Goal: Transaction & Acquisition: Obtain resource

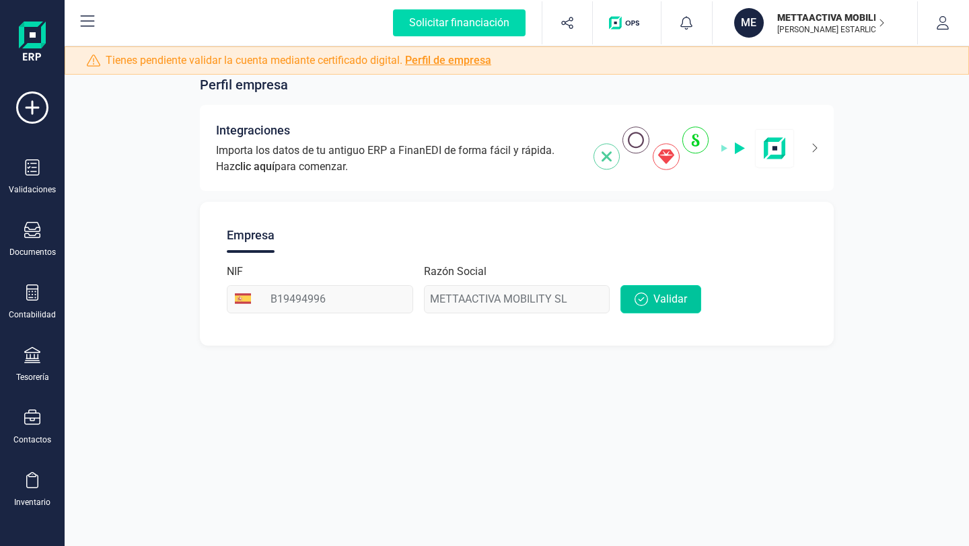
click at [662, 303] on span "Validar" at bounding box center [670, 299] width 34 height 16
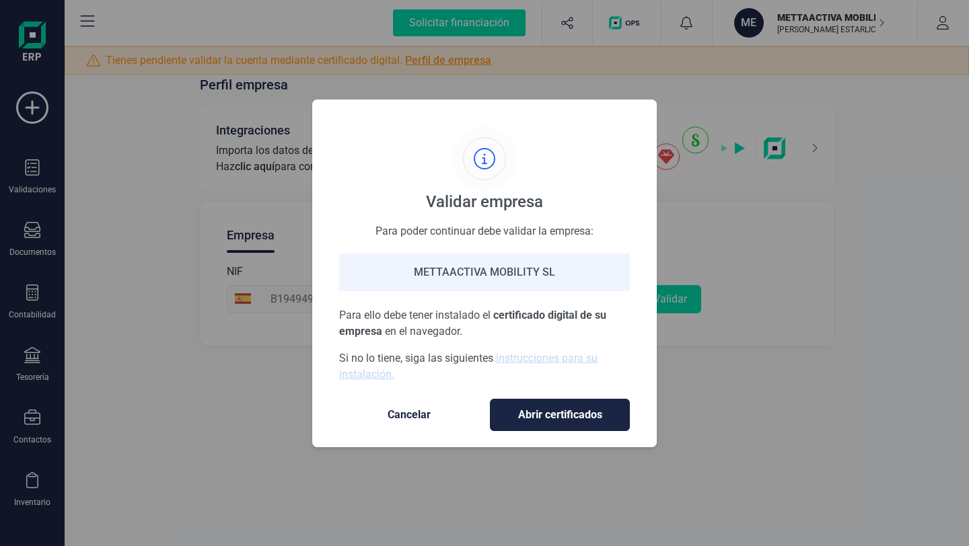
click at [424, 414] on span "Cancelar" at bounding box center [409, 415] width 113 height 16
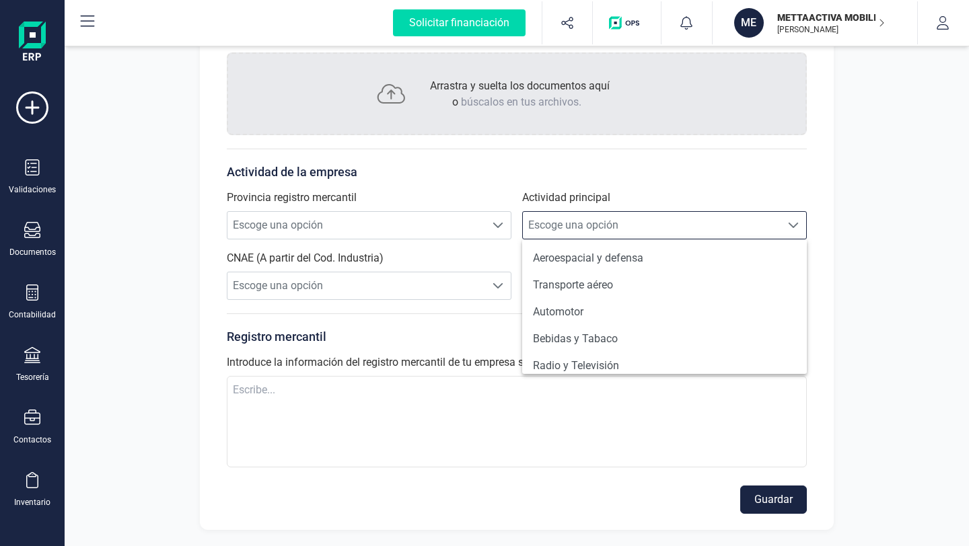
scroll to position [8, 57]
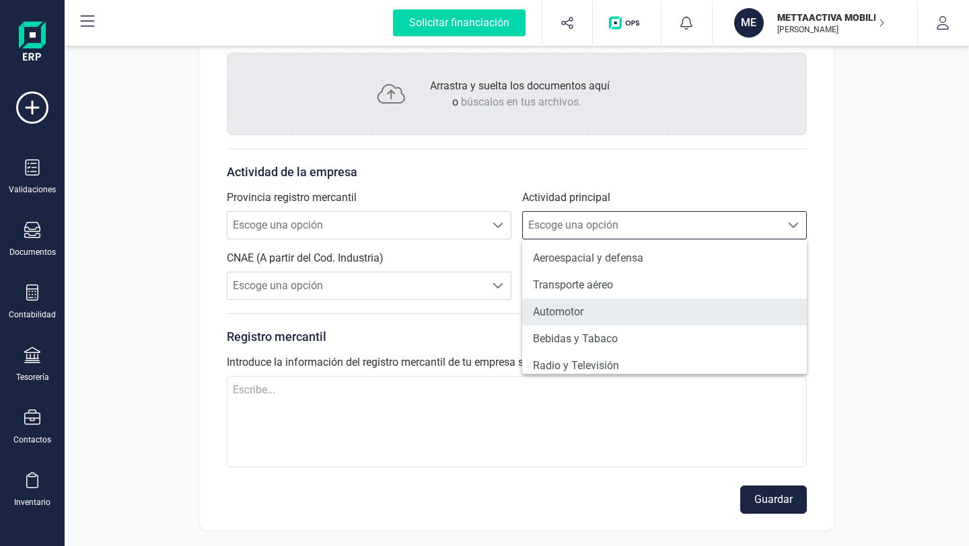
click at [610, 316] on li "Automotor" at bounding box center [664, 312] width 285 height 27
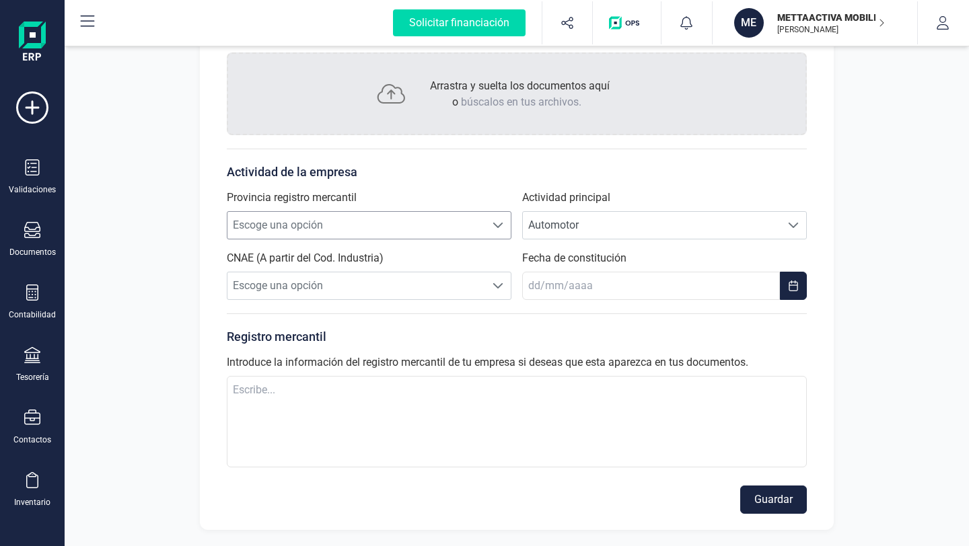
click at [400, 226] on span "Escoge una opción" at bounding box center [356, 225] width 258 height 27
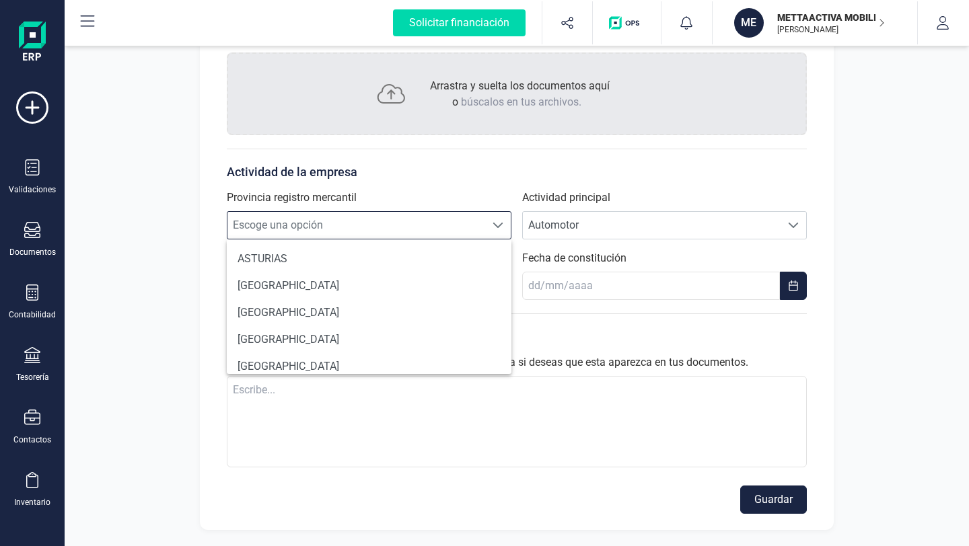
scroll to position [102, 0]
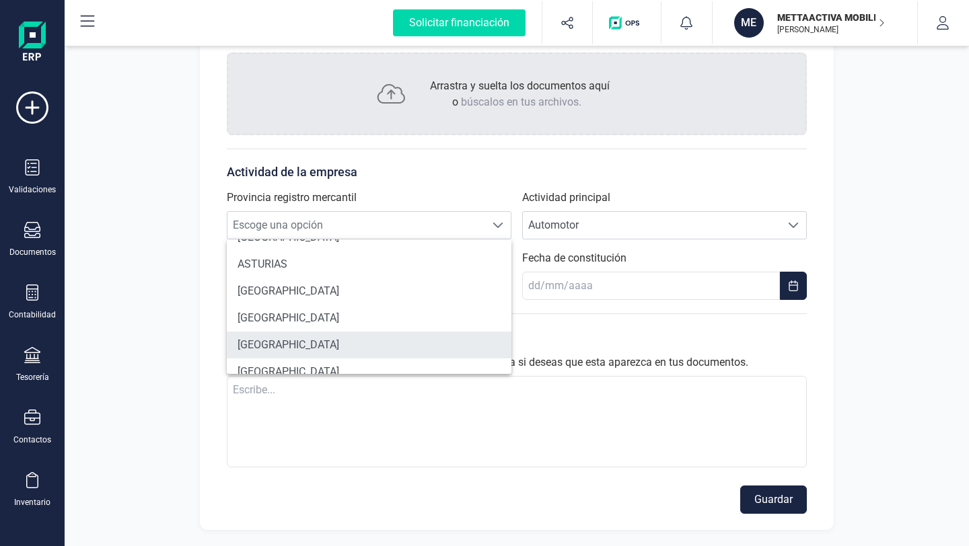
click at [297, 345] on li "[GEOGRAPHIC_DATA]" at bounding box center [369, 345] width 285 height 27
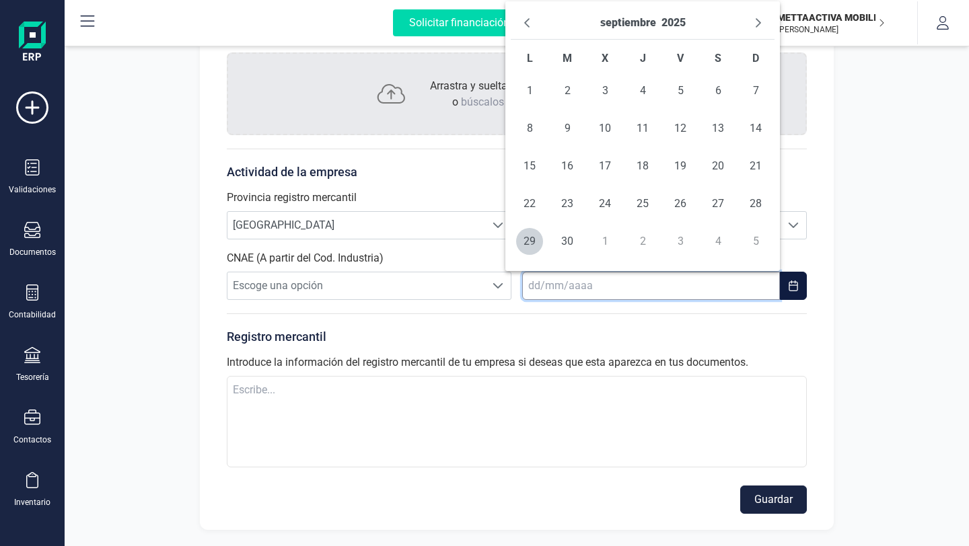
click at [618, 284] on input "text" at bounding box center [651, 286] width 258 height 28
click at [527, 24] on icon "Previous Month" at bounding box center [526, 22] width 11 height 11
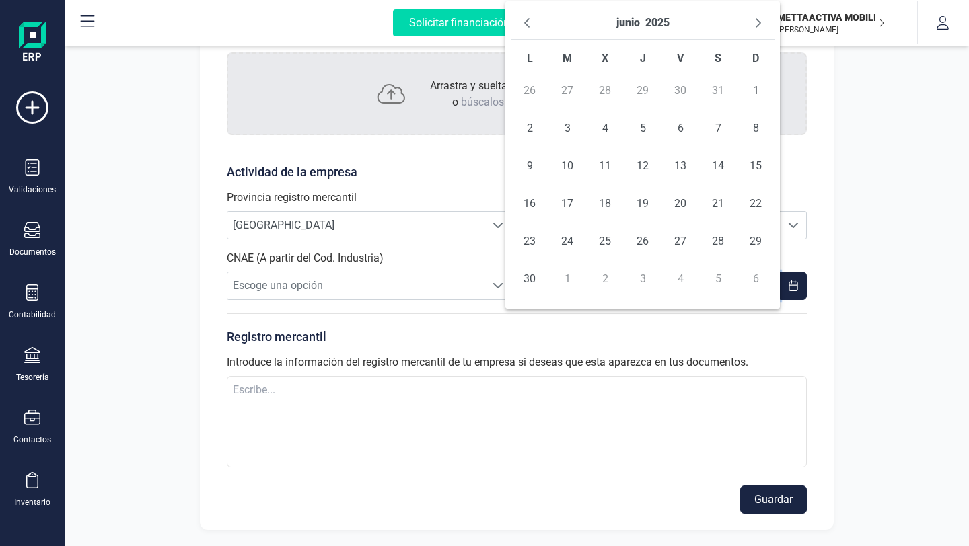
click at [527, 24] on icon "Previous Month" at bounding box center [526, 22] width 11 height 11
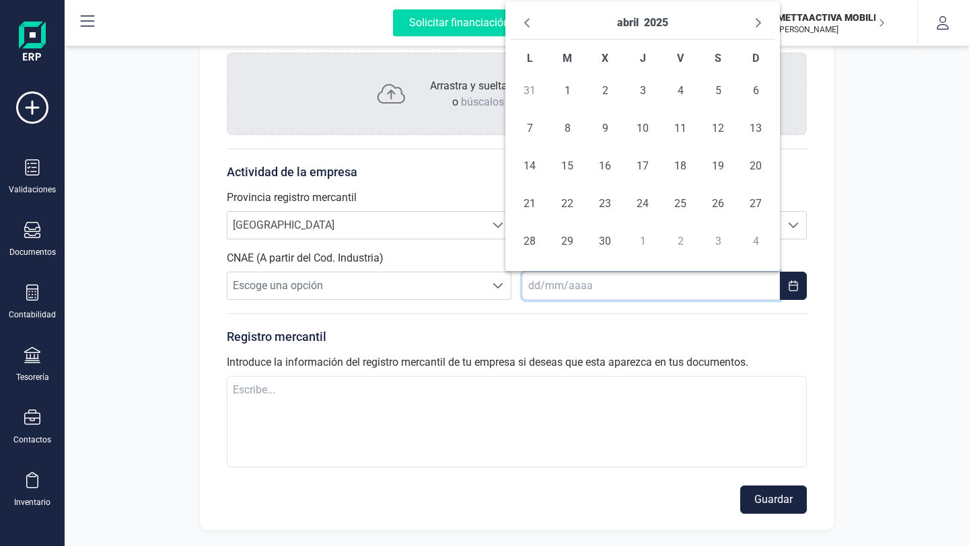
click at [527, 24] on icon "Previous Month" at bounding box center [526, 22] width 11 height 11
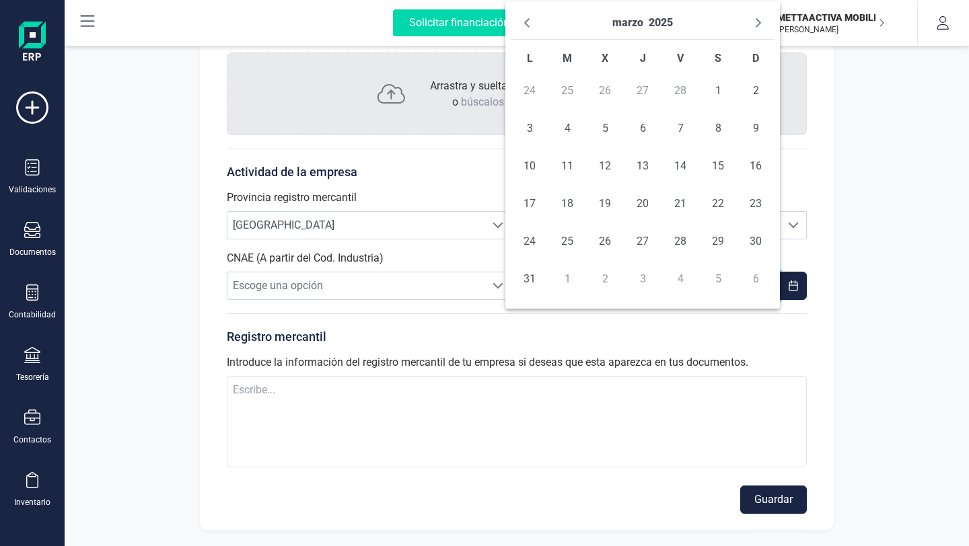
click at [527, 24] on icon "Previous Month" at bounding box center [526, 22] width 11 height 11
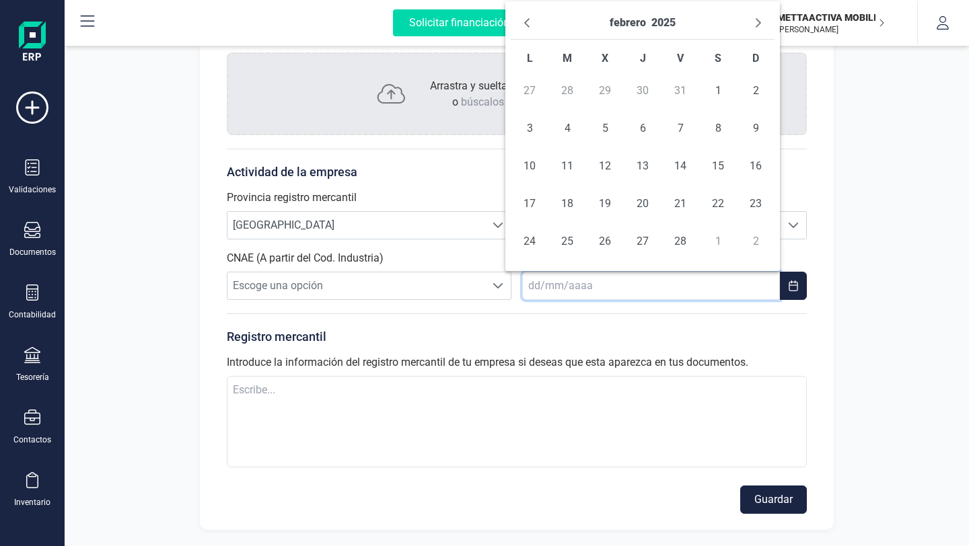
click at [527, 24] on icon "Previous Month" at bounding box center [526, 22] width 11 height 11
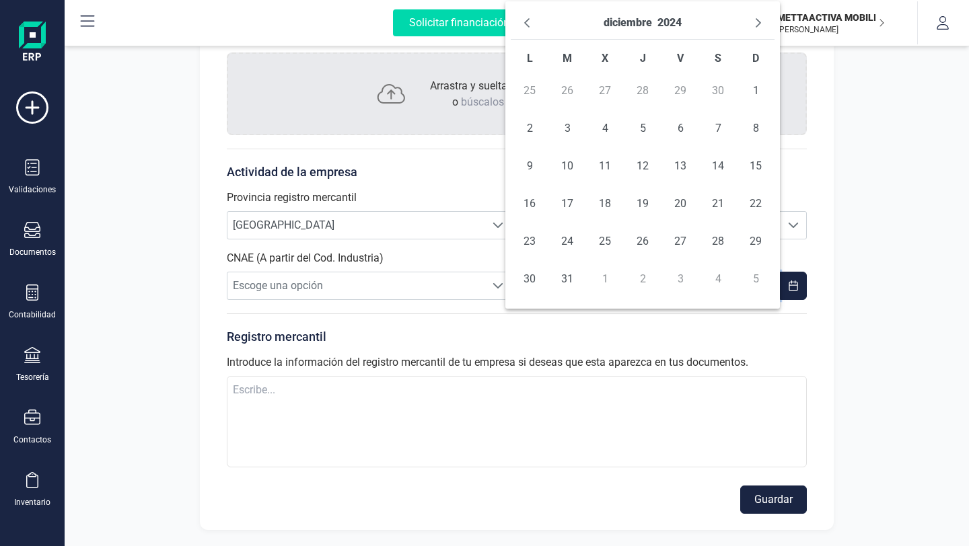
click at [527, 24] on icon "Previous Month" at bounding box center [526, 22] width 11 height 11
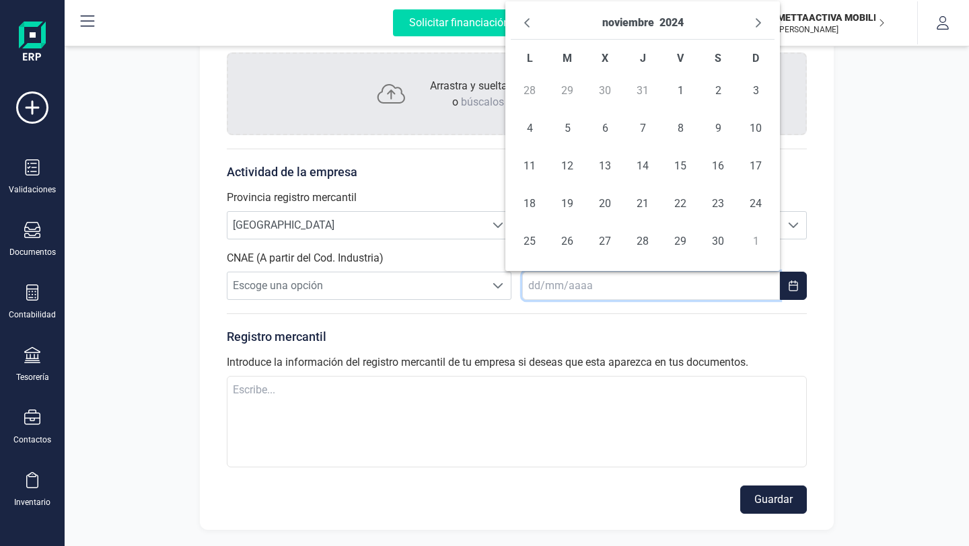
click at [527, 24] on icon "Previous Month" at bounding box center [526, 22] width 11 height 11
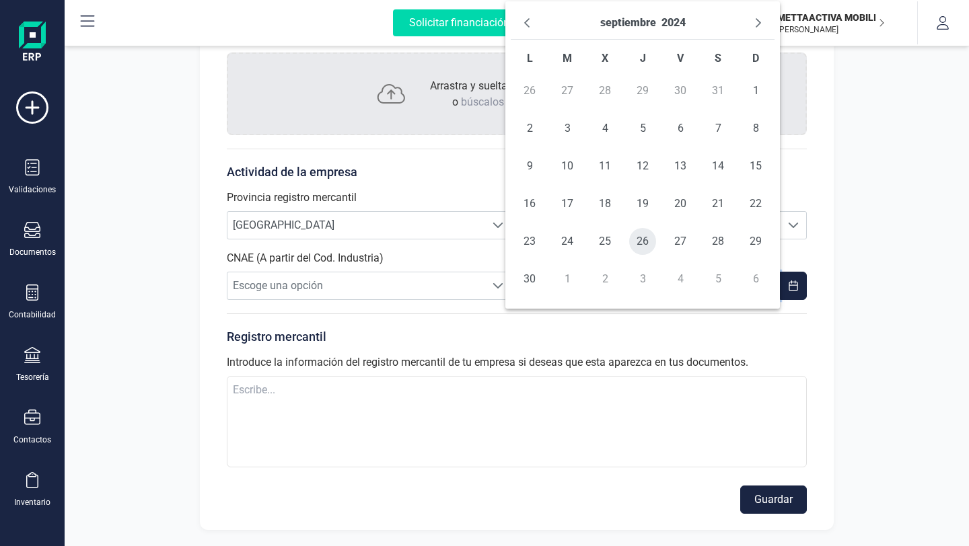
click at [644, 244] on span "26" at bounding box center [642, 241] width 27 height 27
type input "[DATE]"
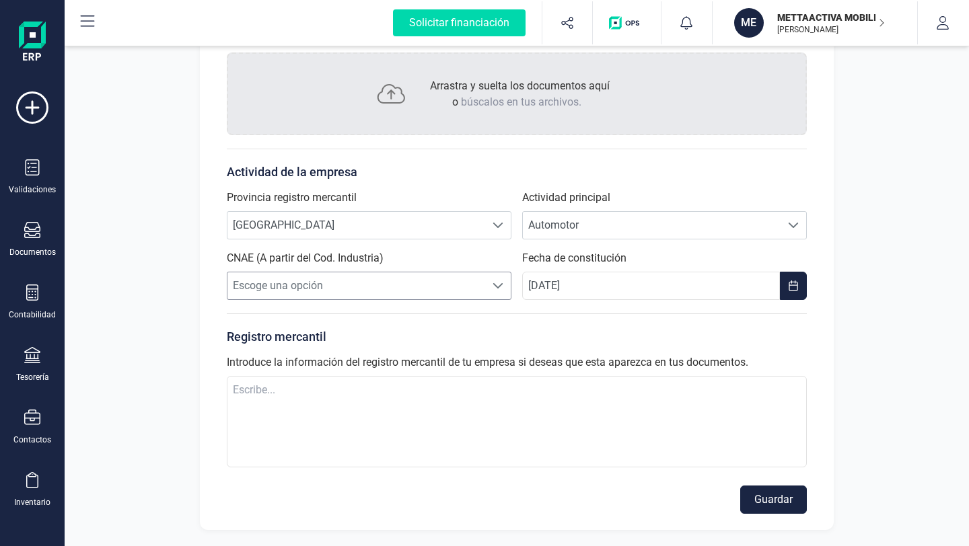
click at [477, 283] on span "Escoge una opción" at bounding box center [356, 285] width 258 height 27
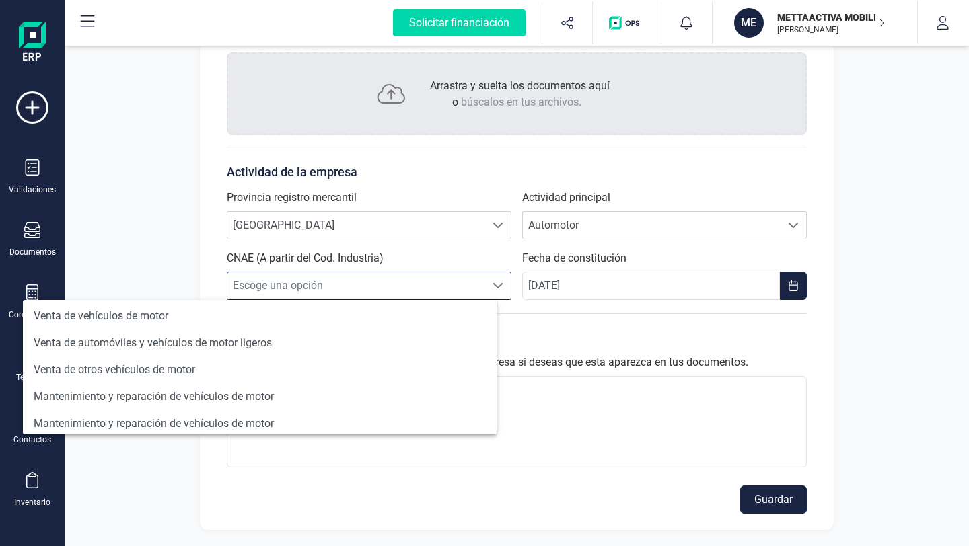
scroll to position [414, 0]
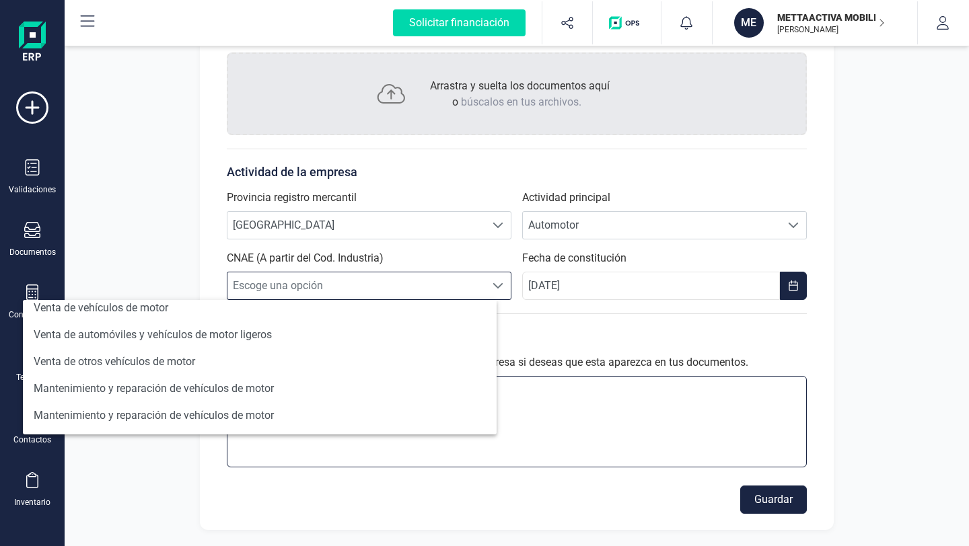
click at [638, 427] on textarea at bounding box center [517, 421] width 580 height 91
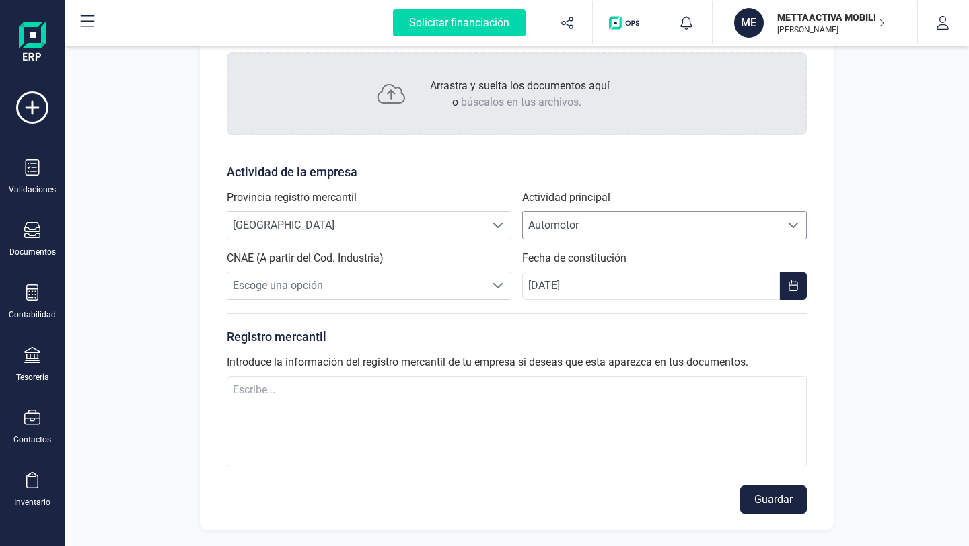
click at [660, 223] on span "Automotor" at bounding box center [652, 225] width 258 height 27
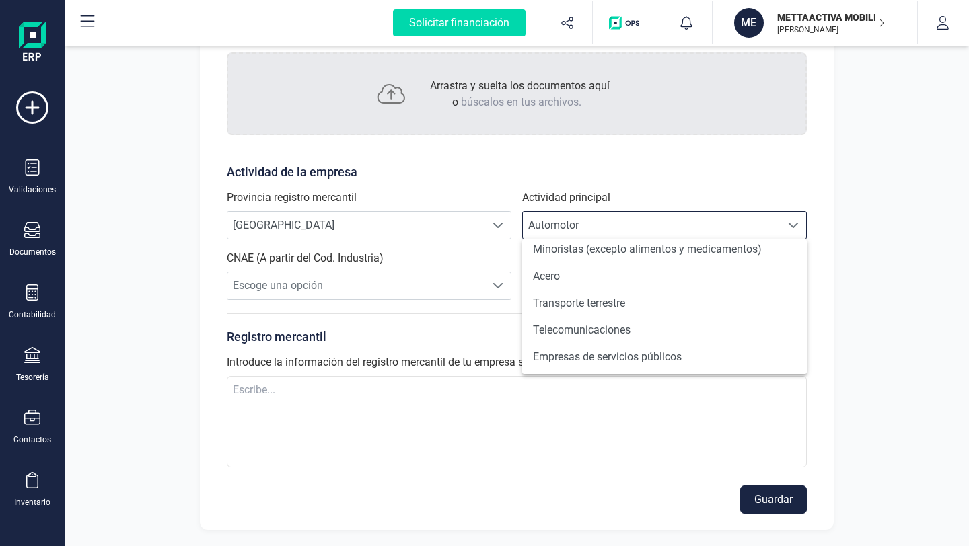
scroll to position [959, 0]
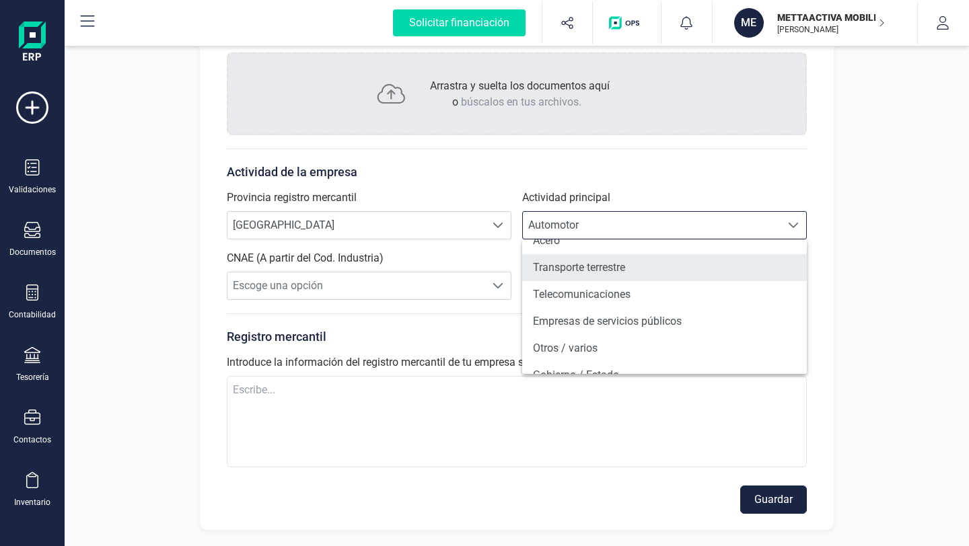
click at [629, 277] on li "Transporte terrestre" at bounding box center [664, 267] width 285 height 27
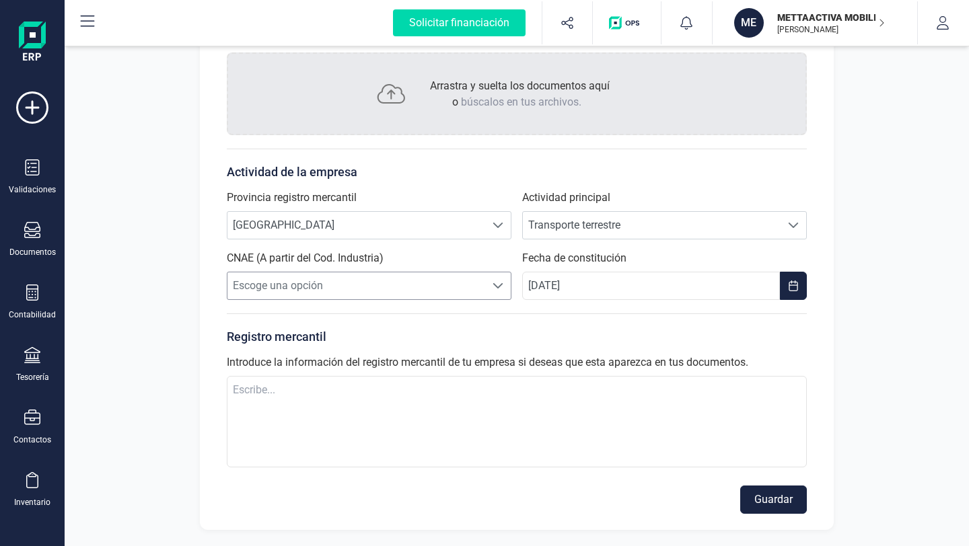
click at [480, 286] on span "Escoge una opción" at bounding box center [356, 285] width 258 height 27
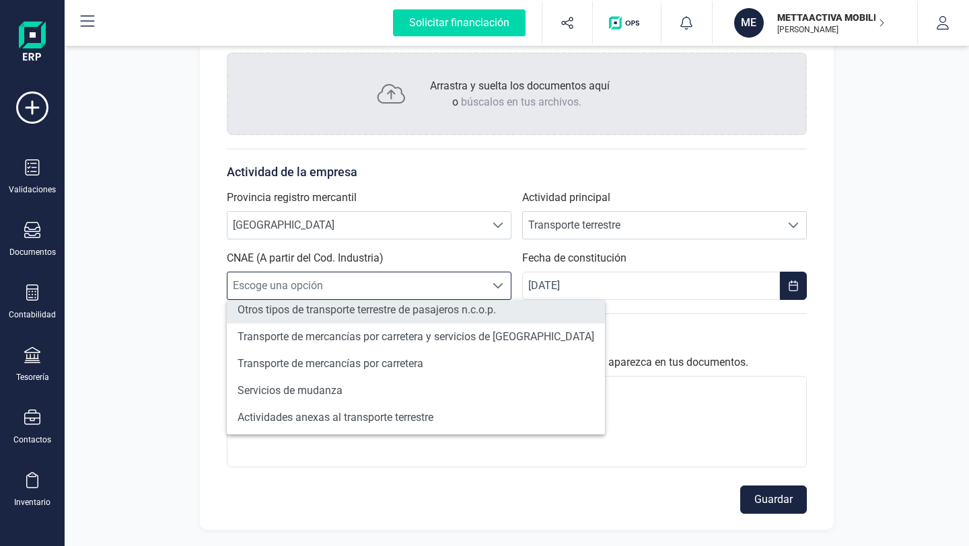
scroll to position [226, 0]
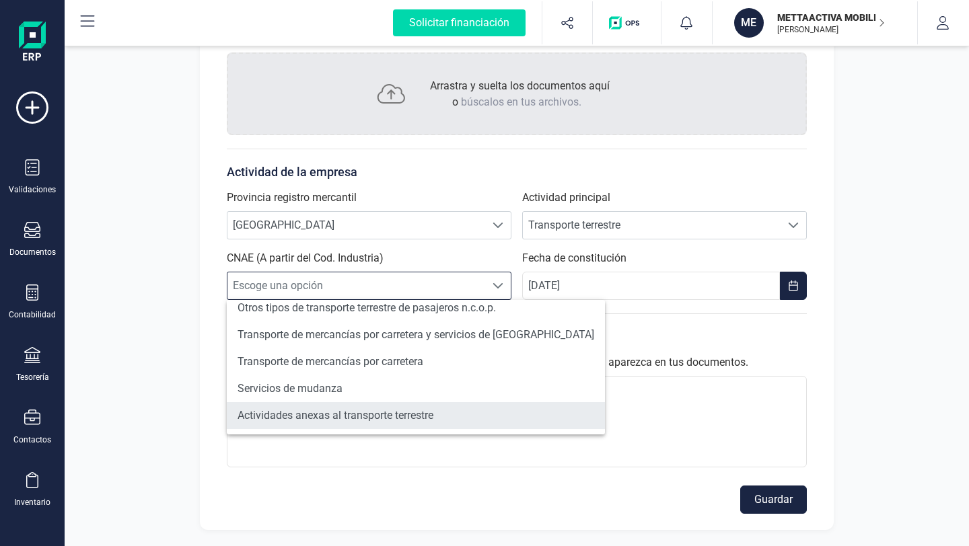
click at [380, 420] on li "Actividades anexas al transporte terrestre" at bounding box center [416, 415] width 378 height 27
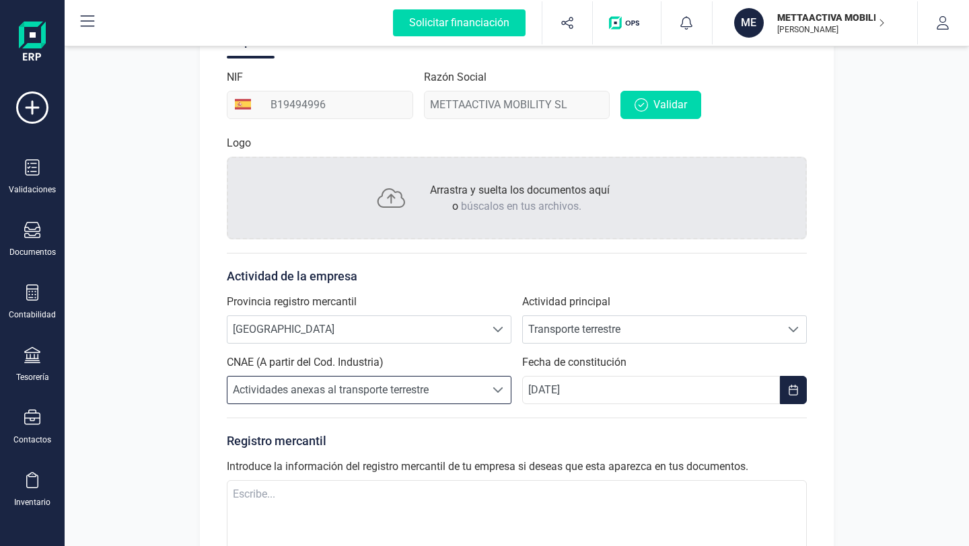
scroll to position [193, 0]
click at [502, 211] on span "búscalos en tus archivos." at bounding box center [521, 207] width 120 height 13
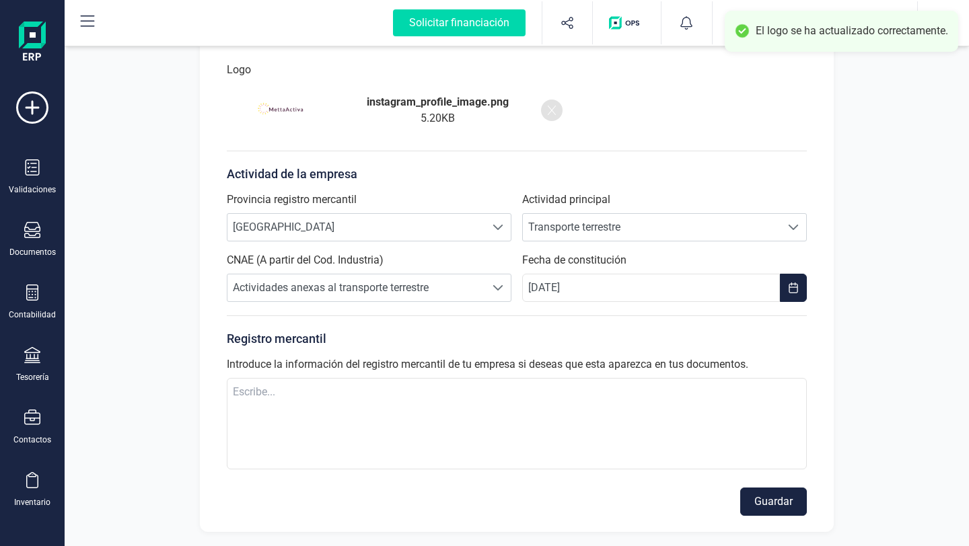
scroll to position [270, 0]
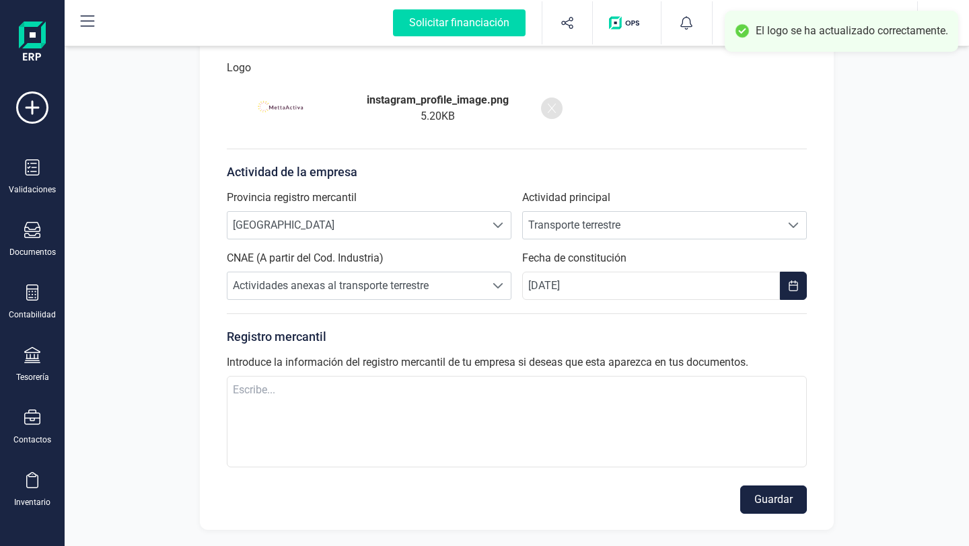
click at [786, 507] on button "Guardar" at bounding box center [773, 500] width 67 height 28
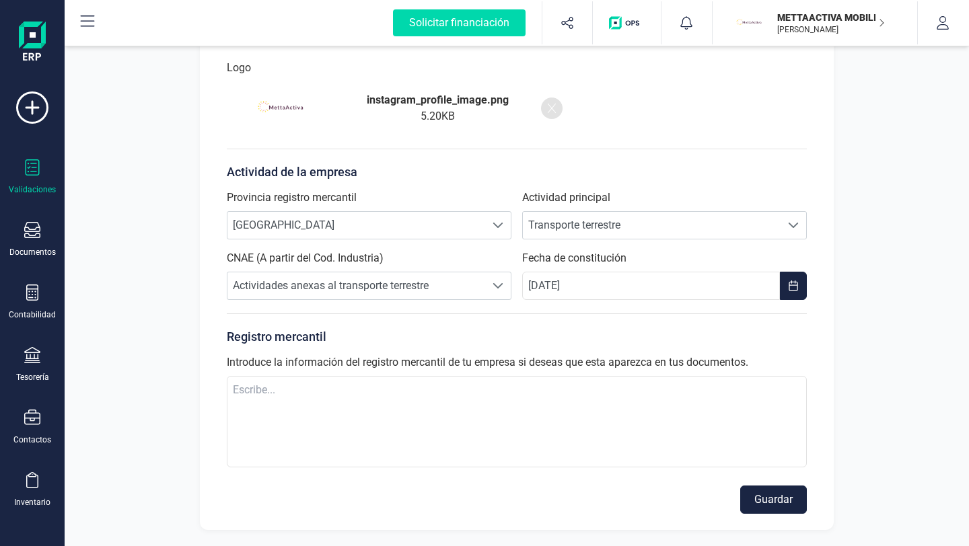
click at [31, 187] on div "Validaciones" at bounding box center [32, 189] width 47 height 11
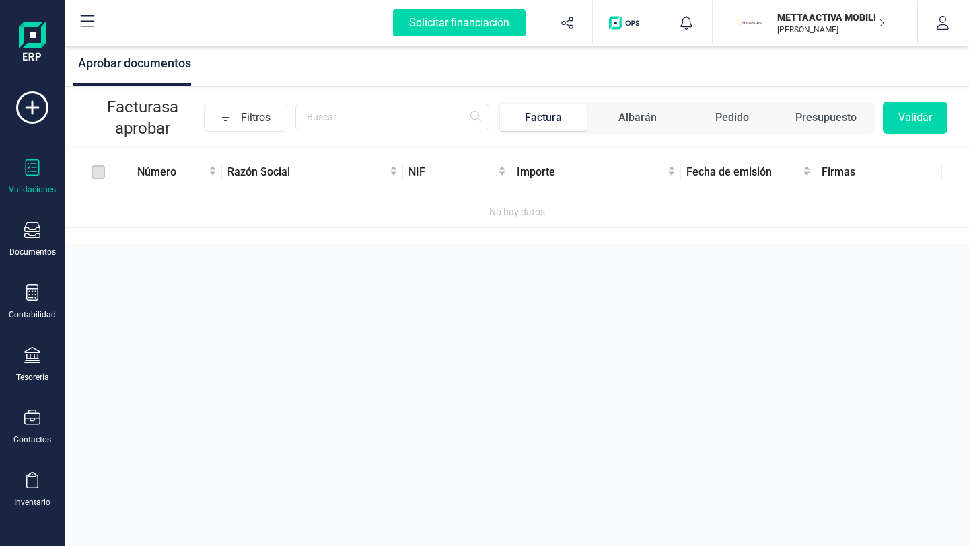
click at [95, 169] on label at bounding box center [97, 172] width 13 height 15
click at [102, 174] on label at bounding box center [97, 172] width 13 height 15
click at [926, 123] on button "Validar" at bounding box center [915, 118] width 65 height 32
click at [429, 34] on div "Solicitar financiación" at bounding box center [459, 22] width 133 height 27
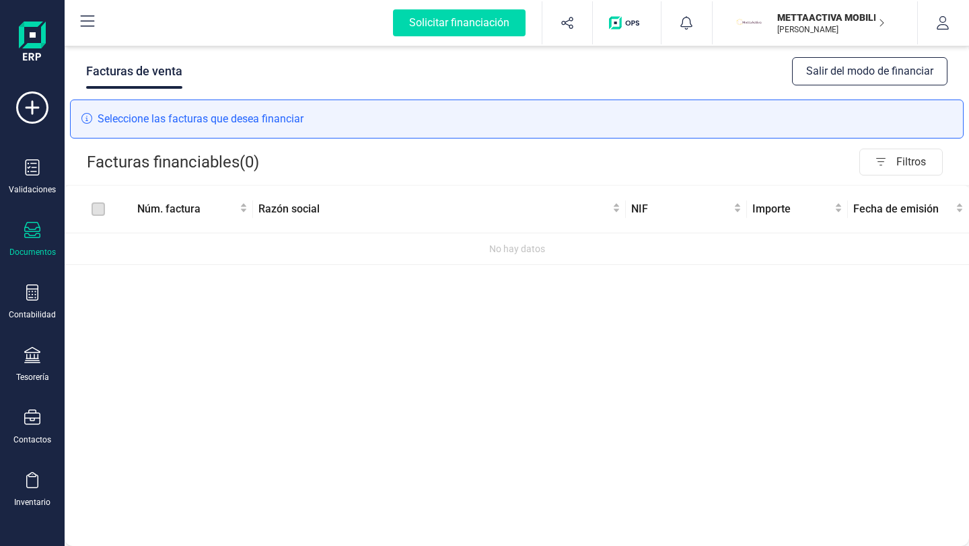
click at [102, 210] on label at bounding box center [97, 209] width 13 height 15
click at [97, 212] on label at bounding box center [97, 209] width 13 height 15
click at [847, 76] on button "Salir del modo de financiar" at bounding box center [869, 71] width 155 height 28
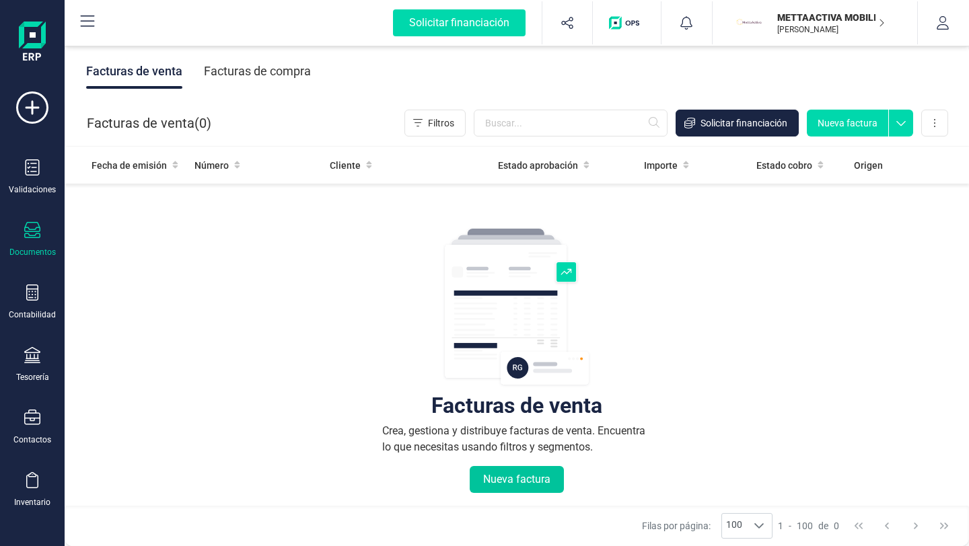
click at [503, 482] on button "Nueva factura" at bounding box center [517, 479] width 94 height 27
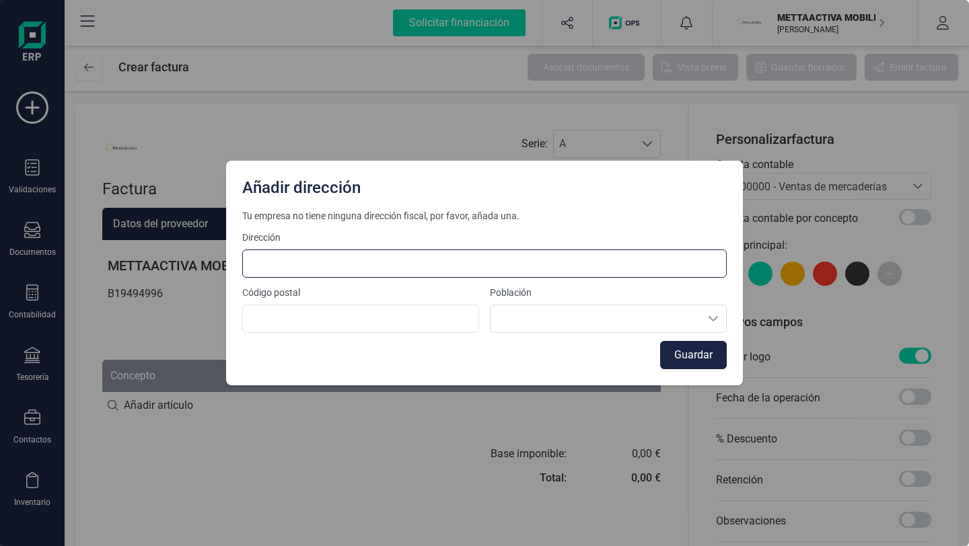
click at [369, 258] on input at bounding box center [484, 264] width 484 height 28
type input "PG. [GEOGRAPHIC_DATA], 46, [GEOGRAPHIC_DATA]"
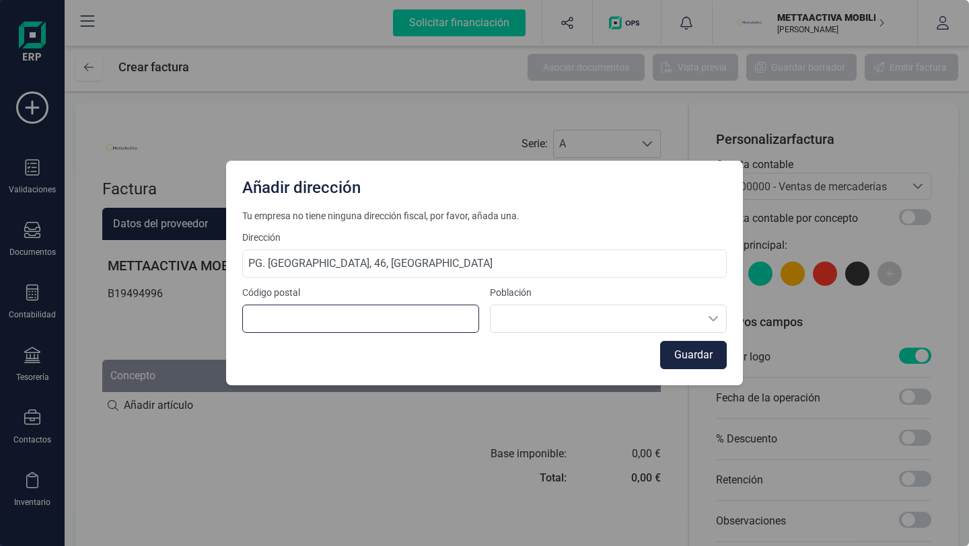
click at [335, 319] on input at bounding box center [360, 319] width 237 height 28
type input "08880"
click at [701, 357] on button "Guardar" at bounding box center [693, 355] width 67 height 28
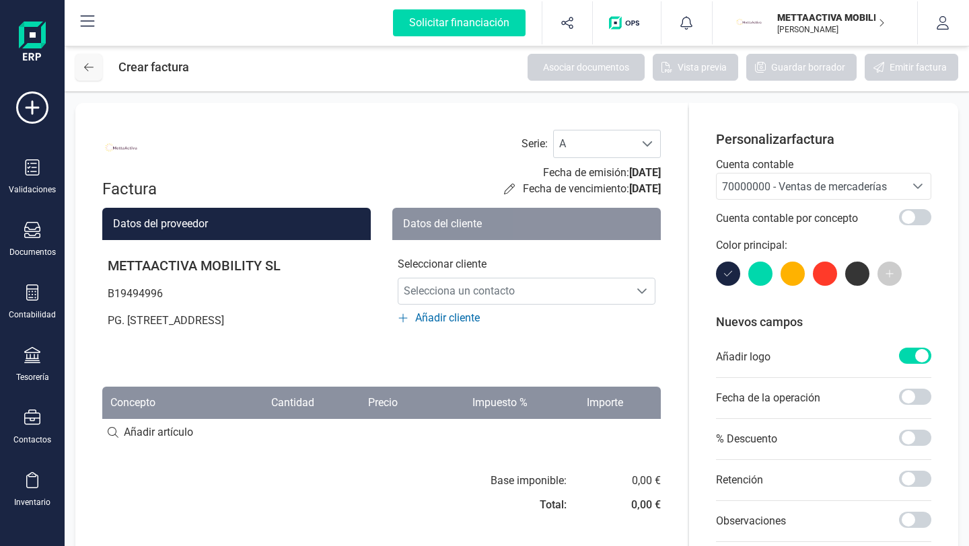
click at [89, 71] on icon at bounding box center [88, 67] width 9 height 11
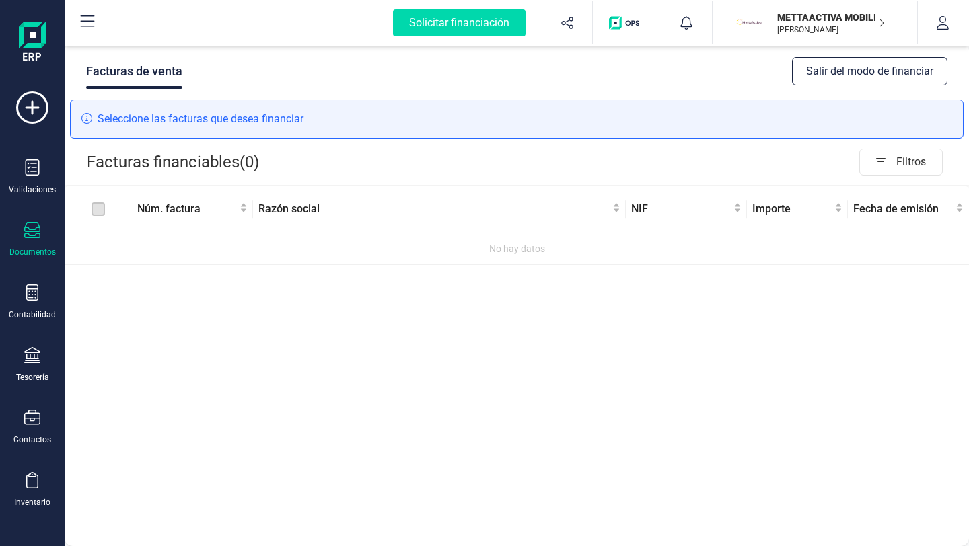
click at [892, 75] on button "Salir del modo de financiar" at bounding box center [869, 71] width 155 height 28
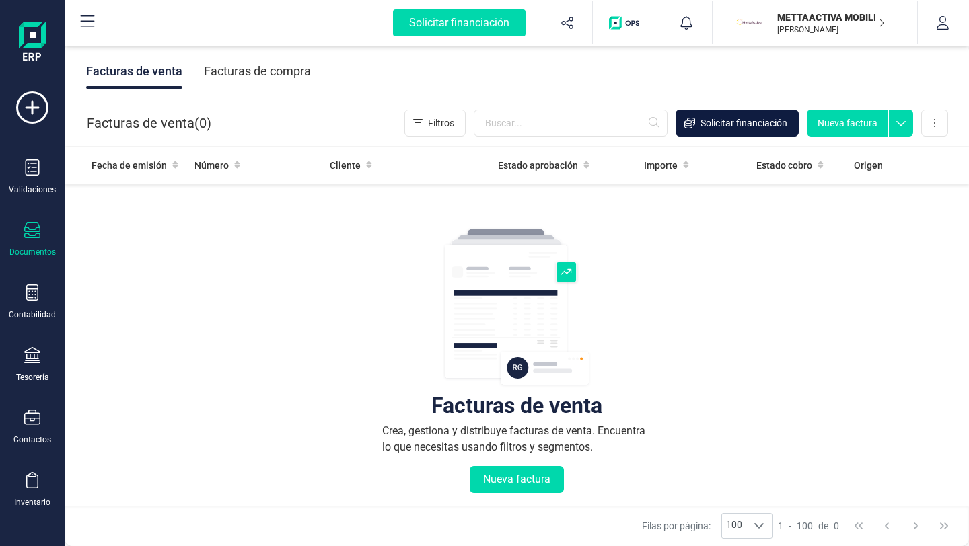
click at [751, 120] on span "Solicitar financiación" at bounding box center [743, 122] width 87 height 13
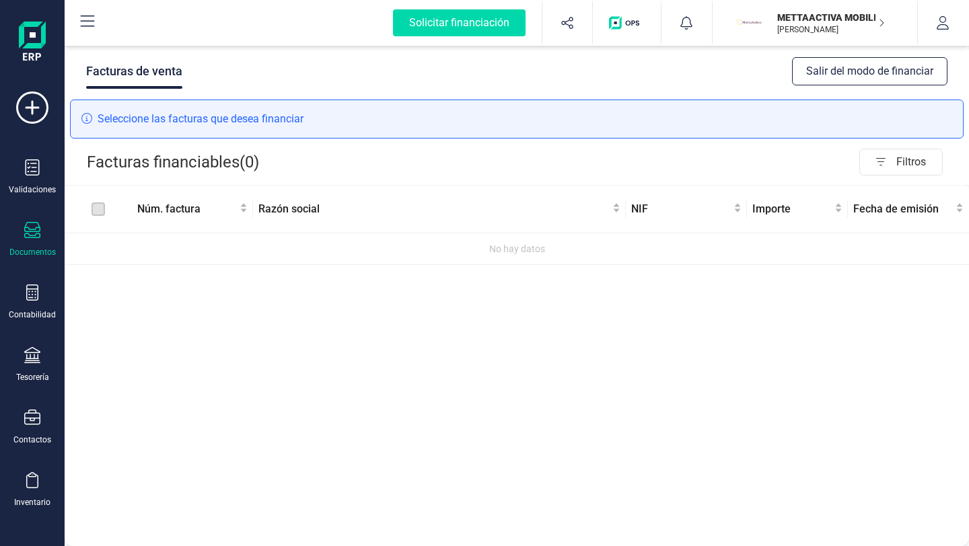
click at [100, 212] on label at bounding box center [97, 209] width 13 height 15
click at [175, 120] on div "Seleccione las facturas que desea financiar" at bounding box center [516, 119] width 893 height 39
click at [882, 76] on button "Salir del modo de financiar" at bounding box center [869, 71] width 155 height 28
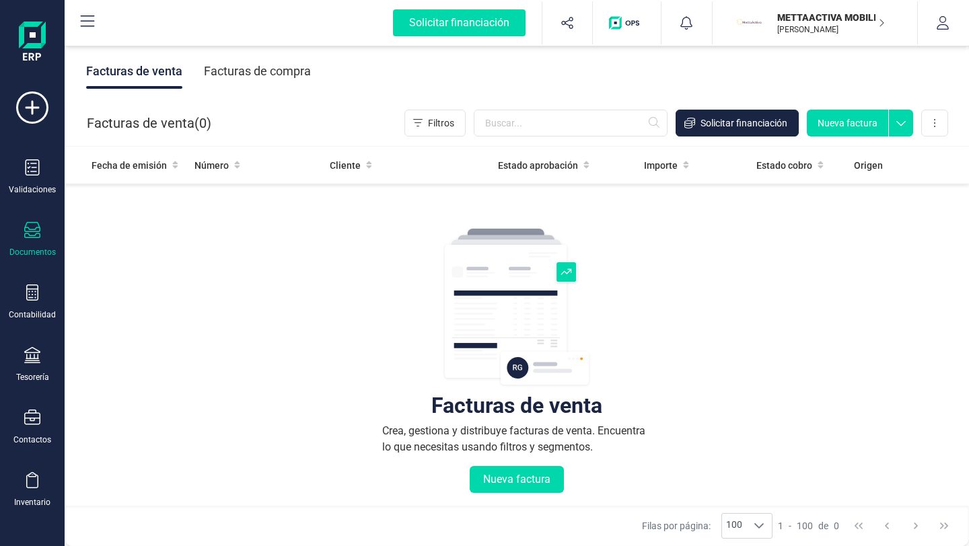
click at [28, 237] on icon at bounding box center [32, 230] width 16 height 16
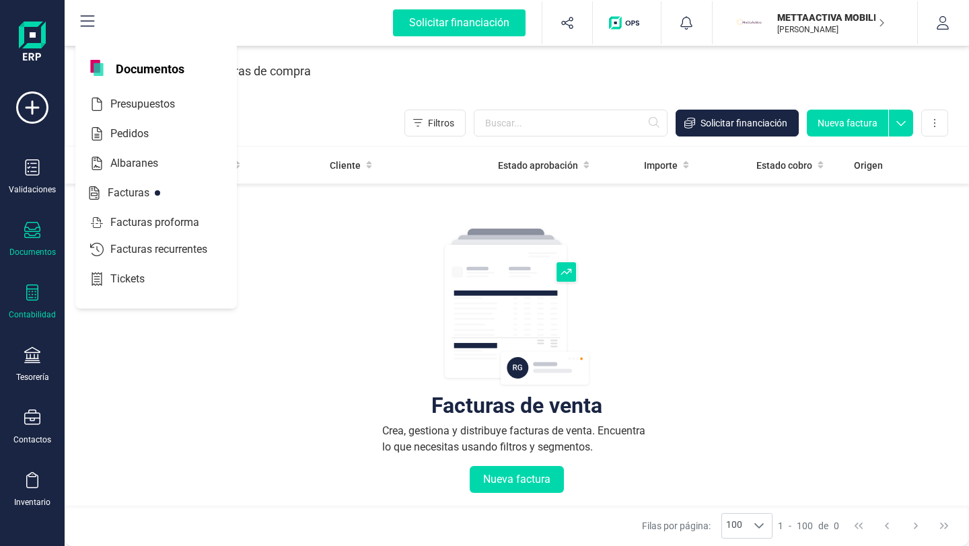
click at [36, 295] on icon at bounding box center [32, 293] width 16 height 16
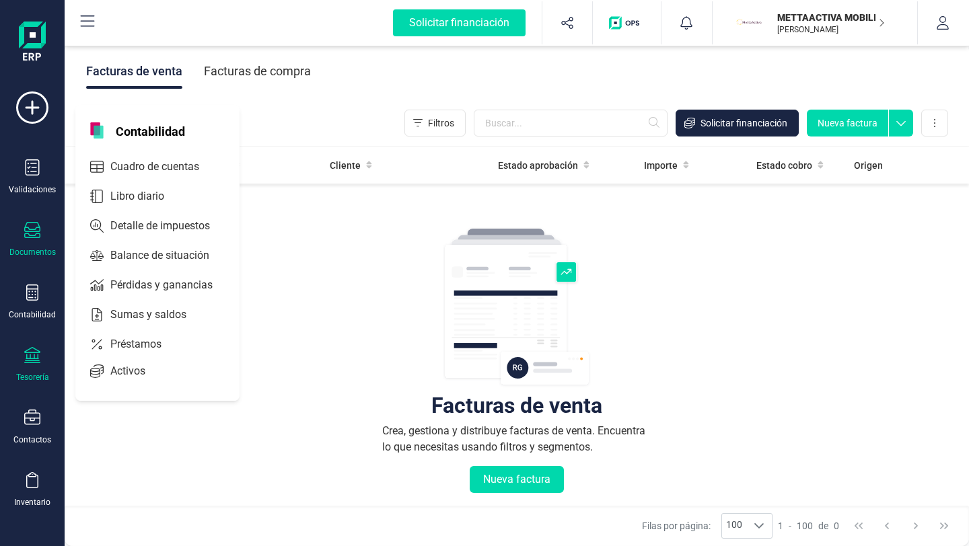
click at [33, 372] on div "Tesorería" at bounding box center [32, 377] width 33 height 11
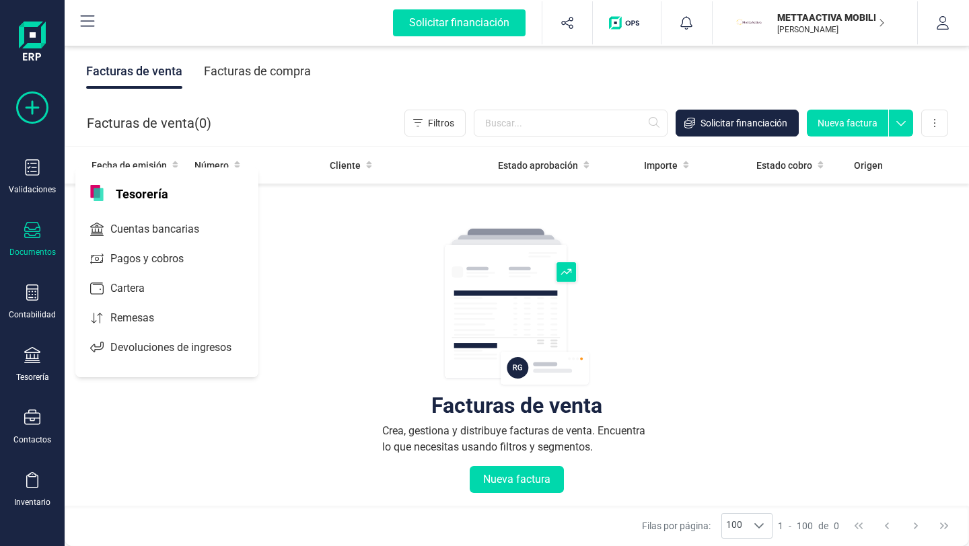
click at [41, 114] on icon at bounding box center [32, 107] width 32 height 32
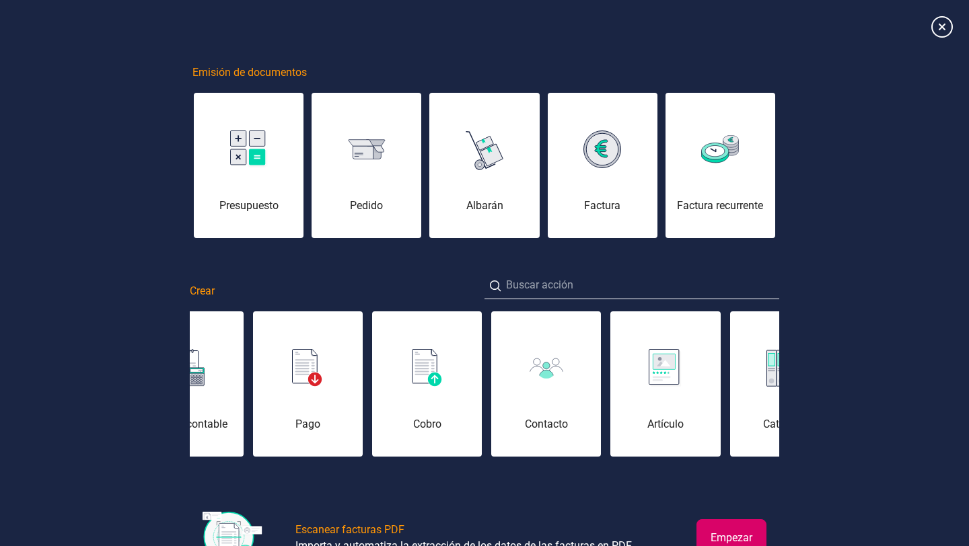
scroll to position [0, 482]
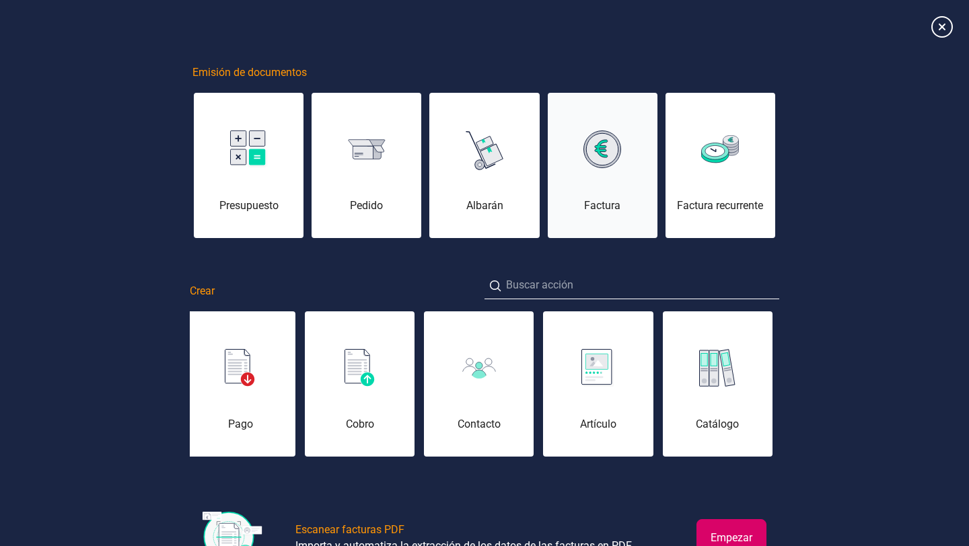
click at [601, 188] on div "Factura" at bounding box center [603, 173] width 110 height 81
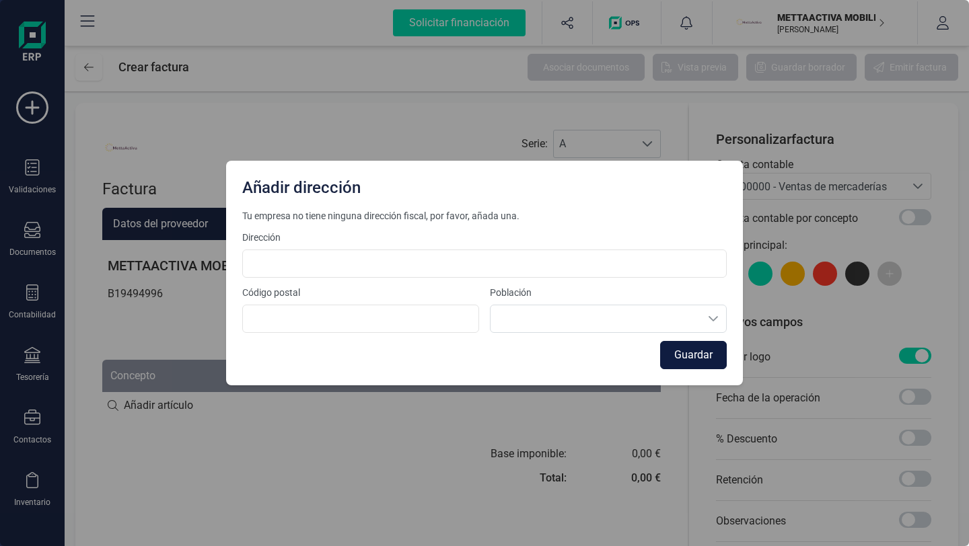
click at [683, 353] on button "Guardar" at bounding box center [693, 355] width 67 height 28
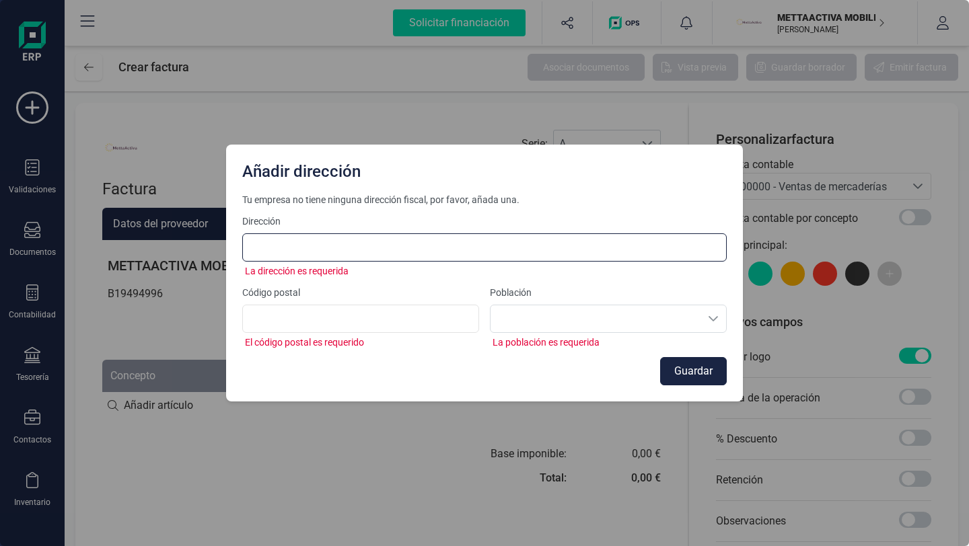
click at [447, 248] on input at bounding box center [484, 247] width 484 height 28
type input "PG. [GEOGRAPHIC_DATA], 46, [GEOGRAPHIC_DATA]"
type input "08880"
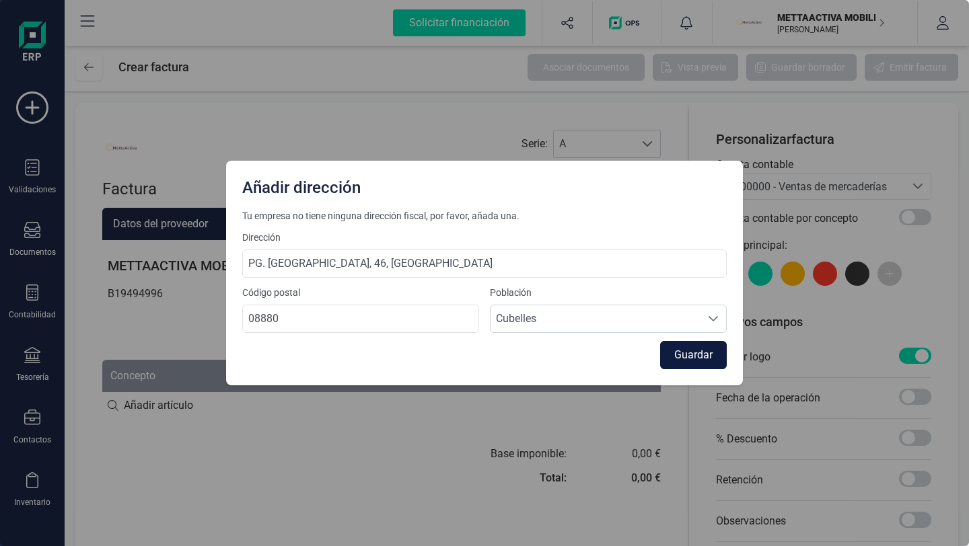
click at [690, 365] on button "Guardar" at bounding box center [693, 355] width 67 height 28
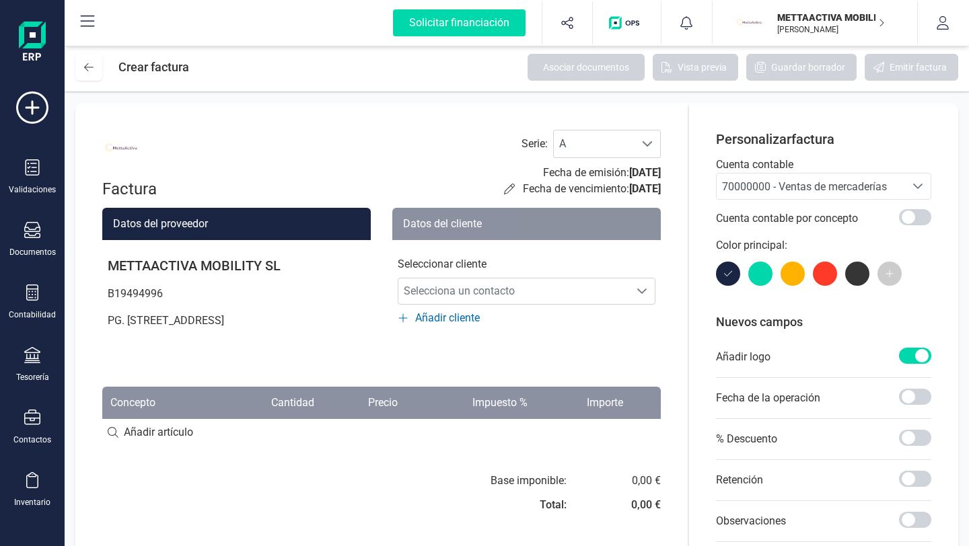
click at [95, 23] on icon at bounding box center [87, 21] width 16 height 16
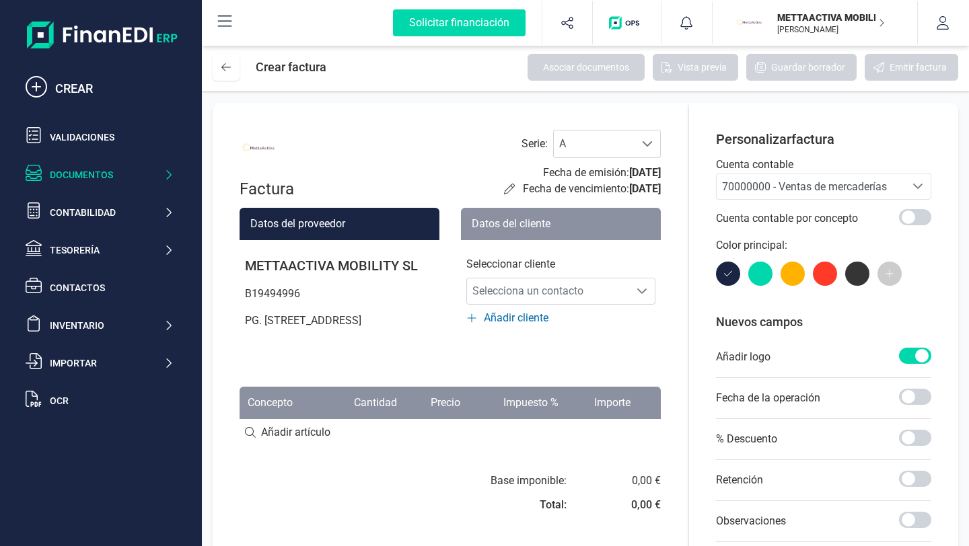
click at [93, 172] on div "Documentos" at bounding box center [107, 174] width 114 height 13
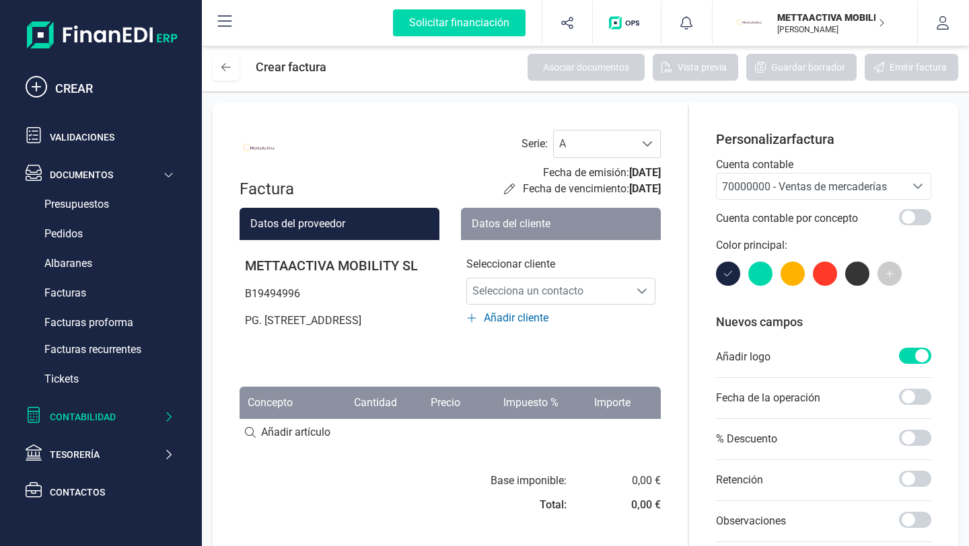
click at [73, 419] on div "Contabilidad" at bounding box center [107, 416] width 114 height 13
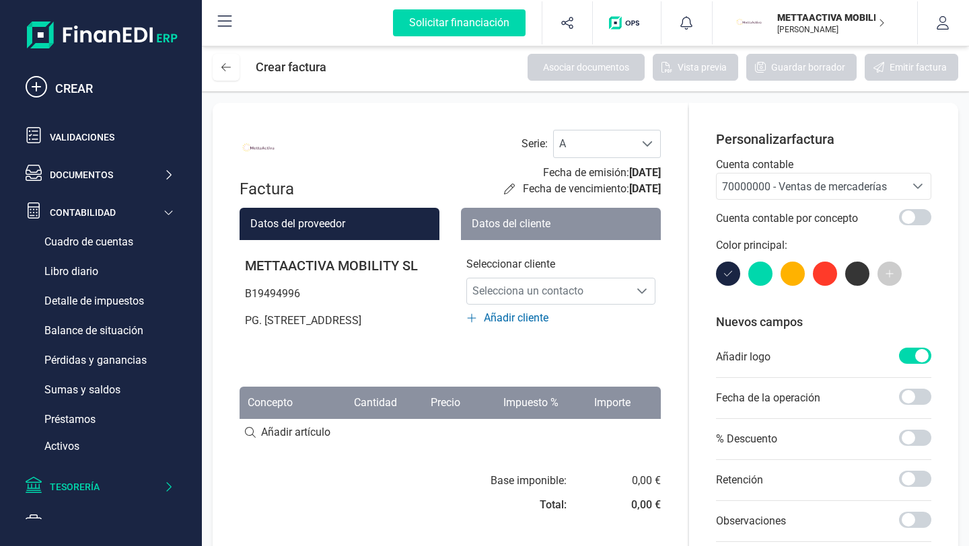
click at [86, 496] on div "Tesorería" at bounding box center [99, 487] width 159 height 27
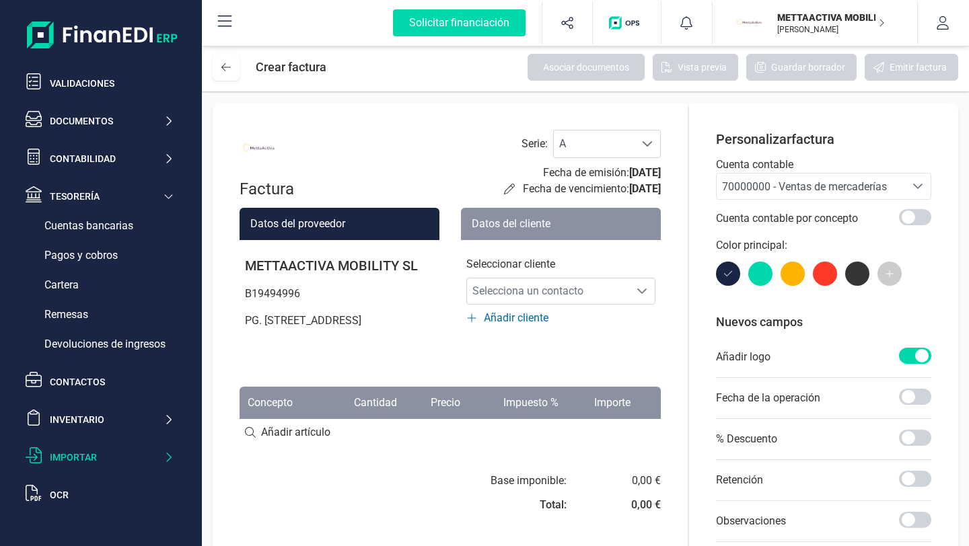
click at [77, 464] on div "Importar" at bounding box center [99, 457] width 159 height 27
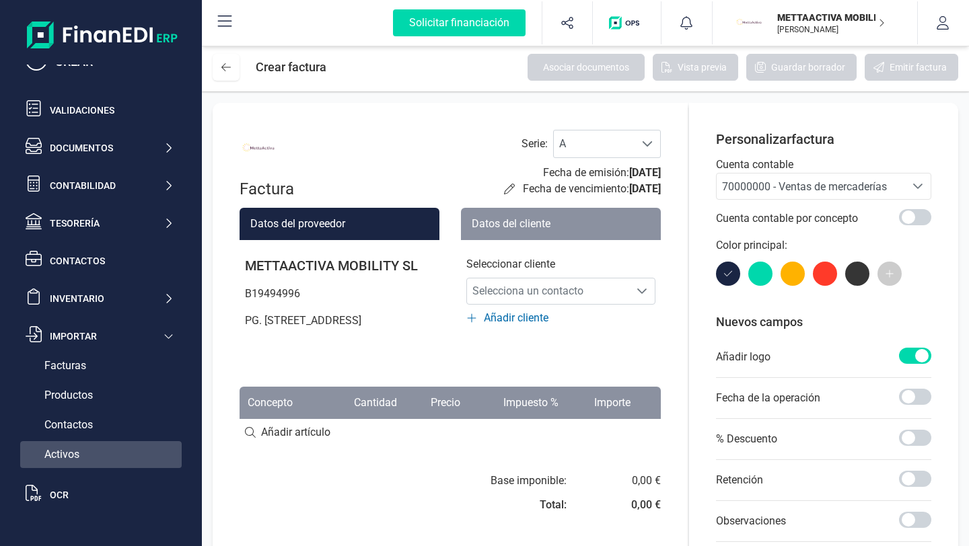
scroll to position [27, 0]
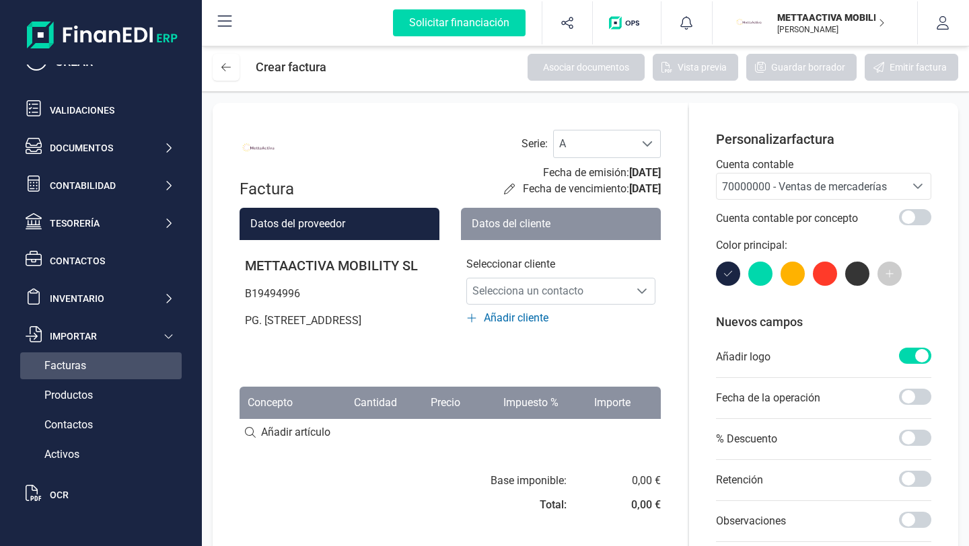
click at [69, 359] on span "Facturas" at bounding box center [65, 366] width 42 height 16
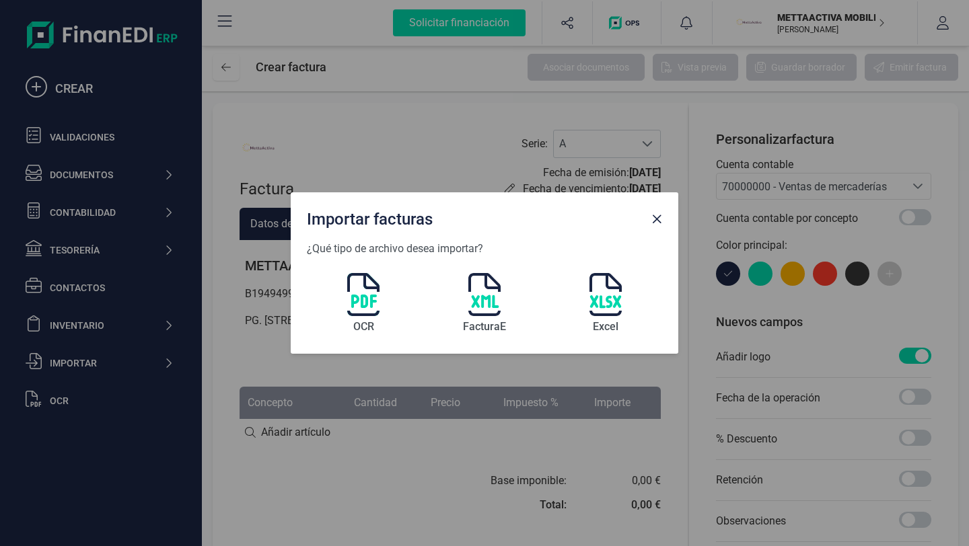
click at [365, 303] on img at bounding box center [363, 294] width 32 height 43
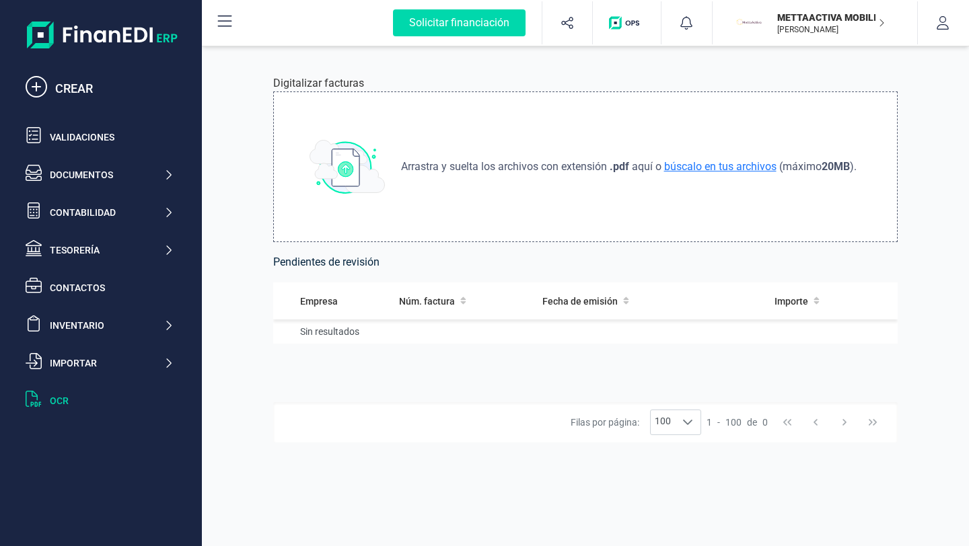
click at [684, 172] on span "búscalo en tus archivos" at bounding box center [720, 166] width 118 height 13
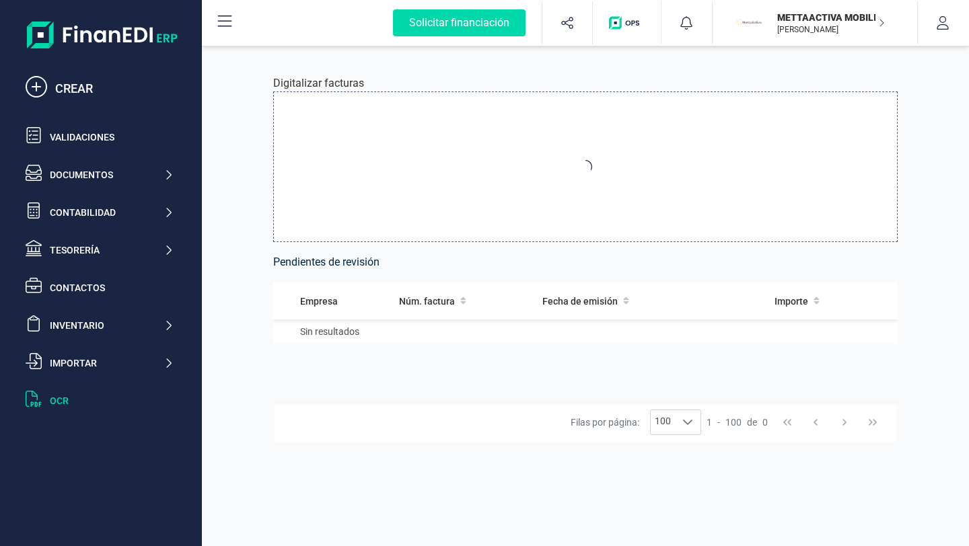
type input "C:\fakepath\F-2025-0047 REBBU MOBILITY SL -Drivalium -Drivalium.pdf"
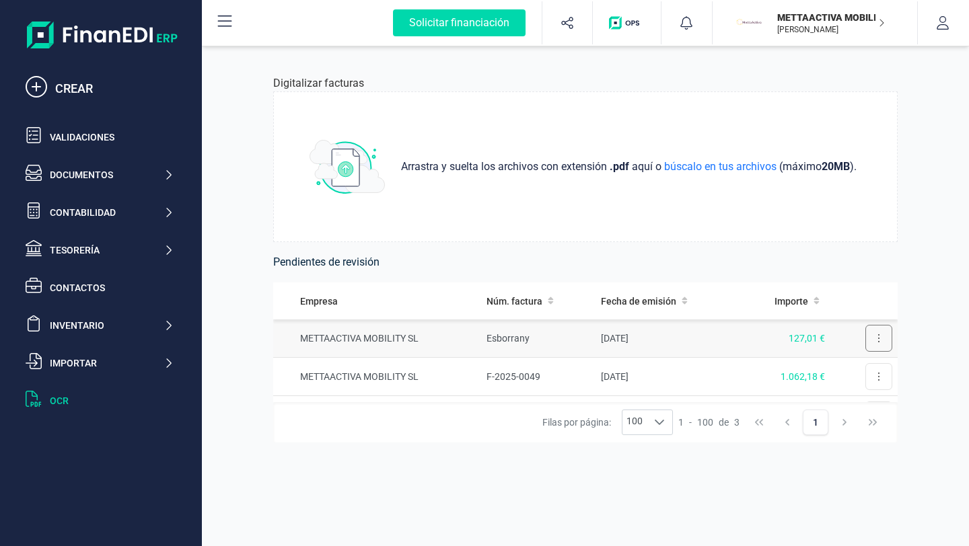
click at [865, 341] on button at bounding box center [878, 338] width 27 height 27
click at [490, 35] on div "Solicitar financiación" at bounding box center [459, 22] width 133 height 27
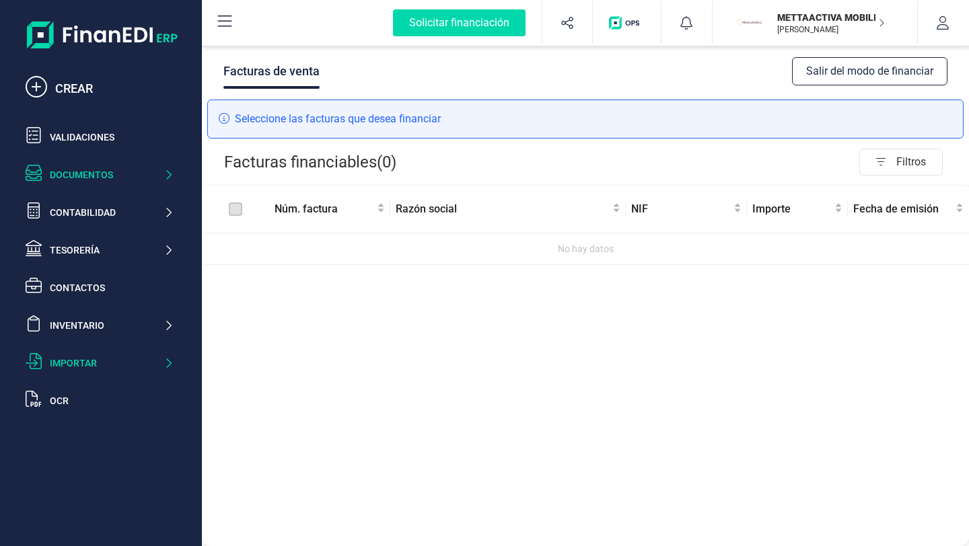
click at [76, 365] on div "Importar" at bounding box center [107, 363] width 114 height 13
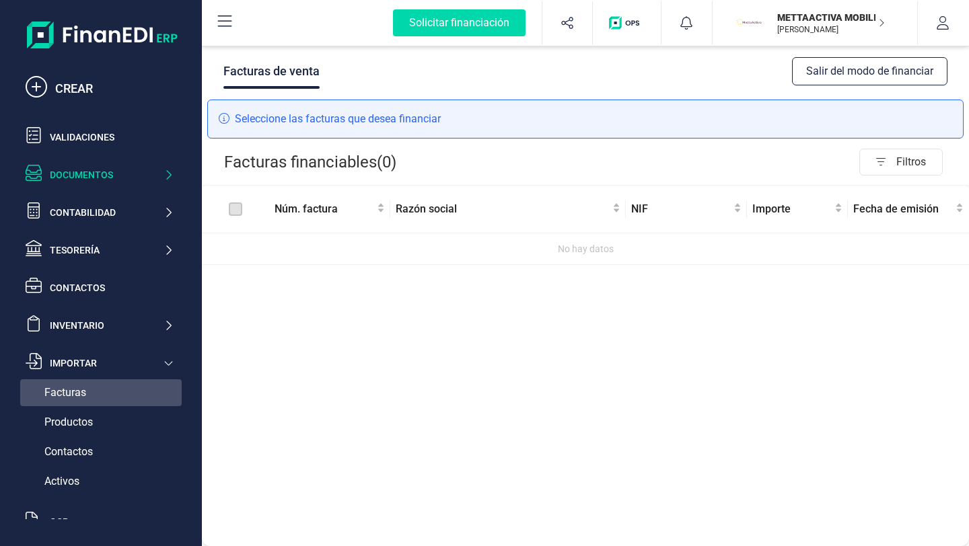
click at [67, 392] on span "Facturas" at bounding box center [65, 393] width 42 height 16
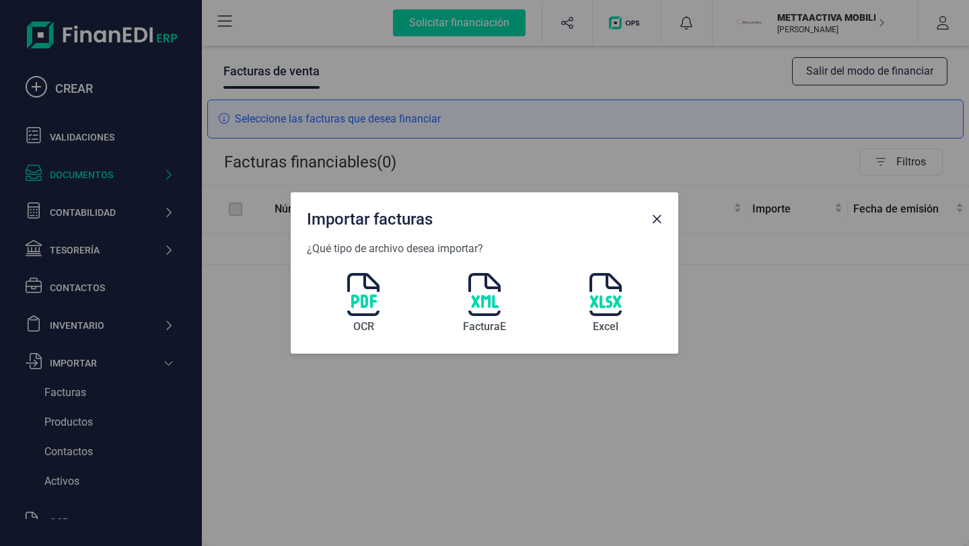
click at [371, 302] on img at bounding box center [363, 294] width 32 height 43
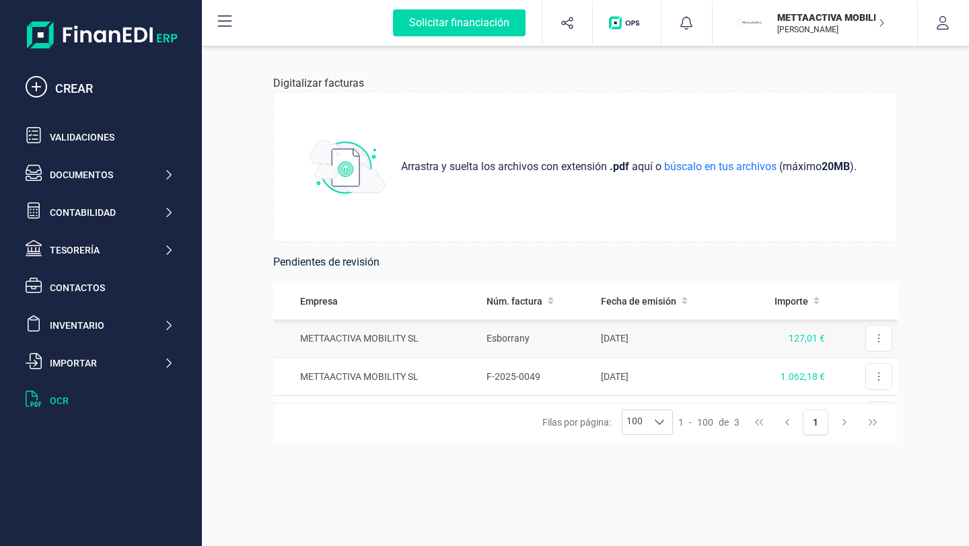
click at [370, 339] on td "METTAACTIVA MOBILITY SL" at bounding box center [377, 339] width 208 height 38
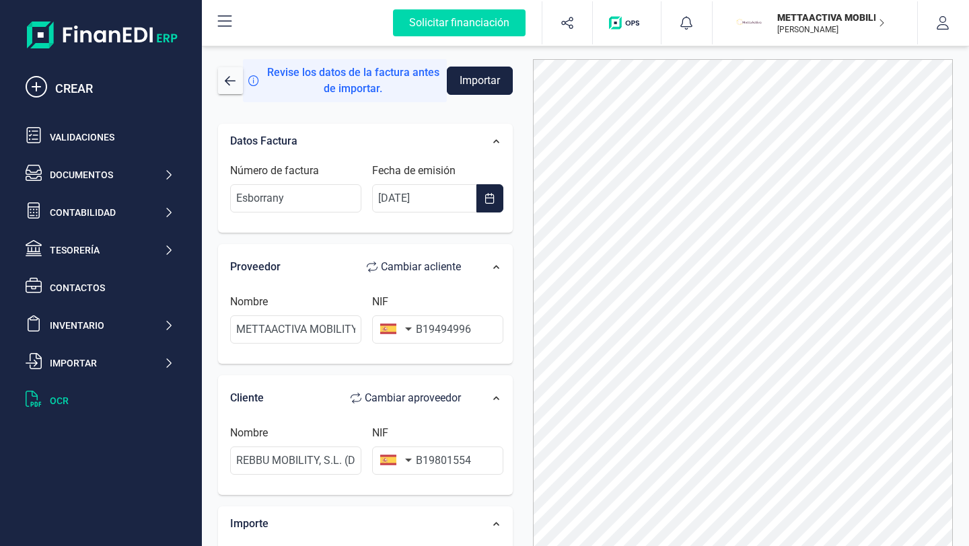
click at [477, 90] on button "Importar" at bounding box center [479, 81] width 65 height 28
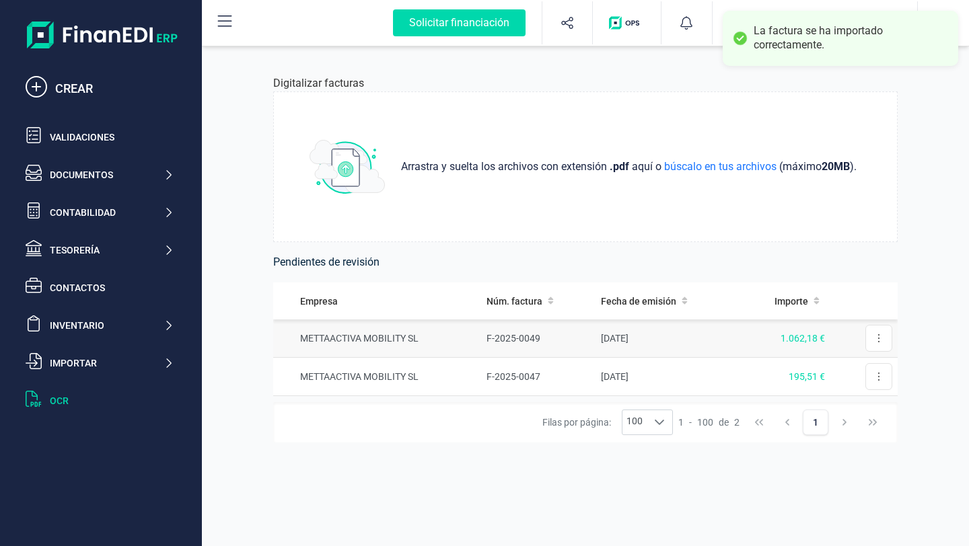
click at [349, 339] on td "METTAACTIVA MOBILITY SL" at bounding box center [377, 339] width 208 height 38
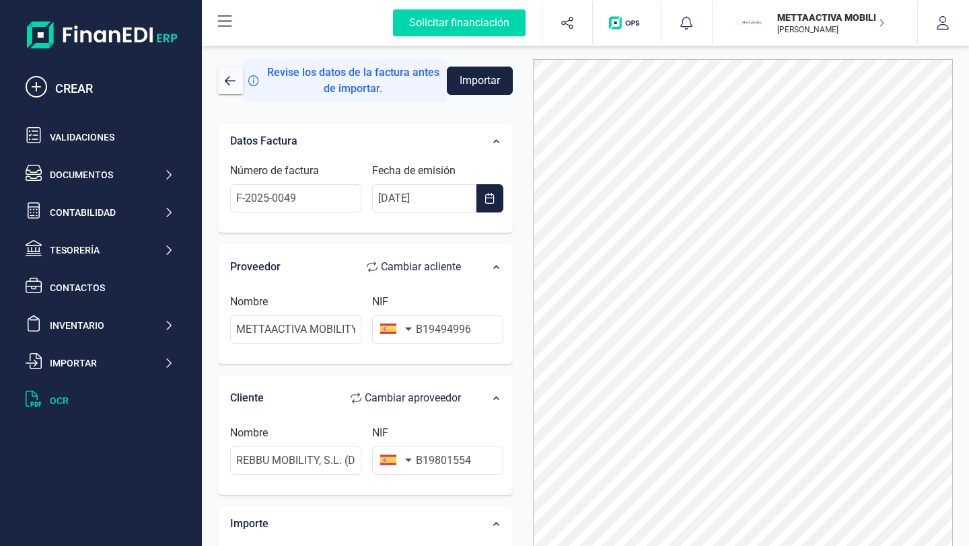
click at [478, 87] on button "Importar" at bounding box center [479, 81] width 65 height 28
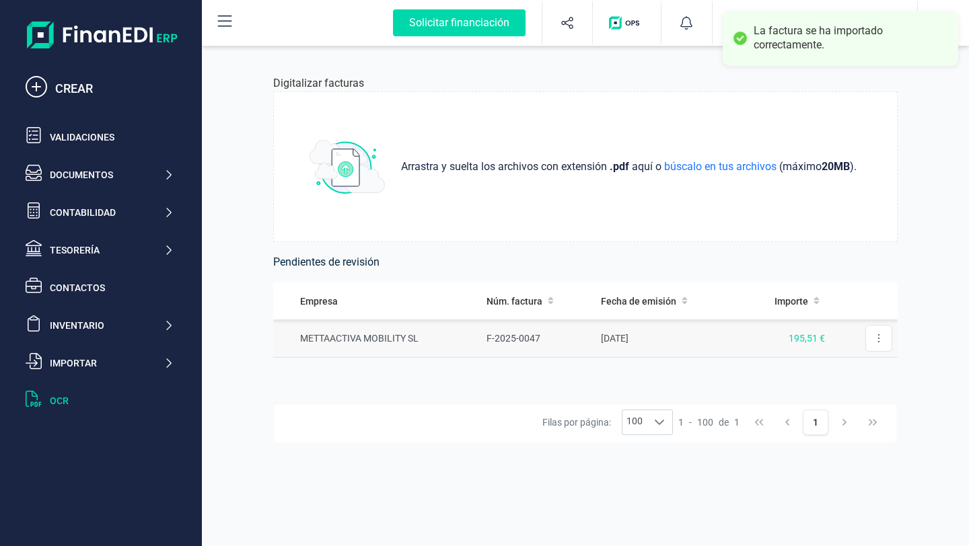
click at [366, 340] on td "METTAACTIVA MOBILITY SL" at bounding box center [377, 339] width 208 height 38
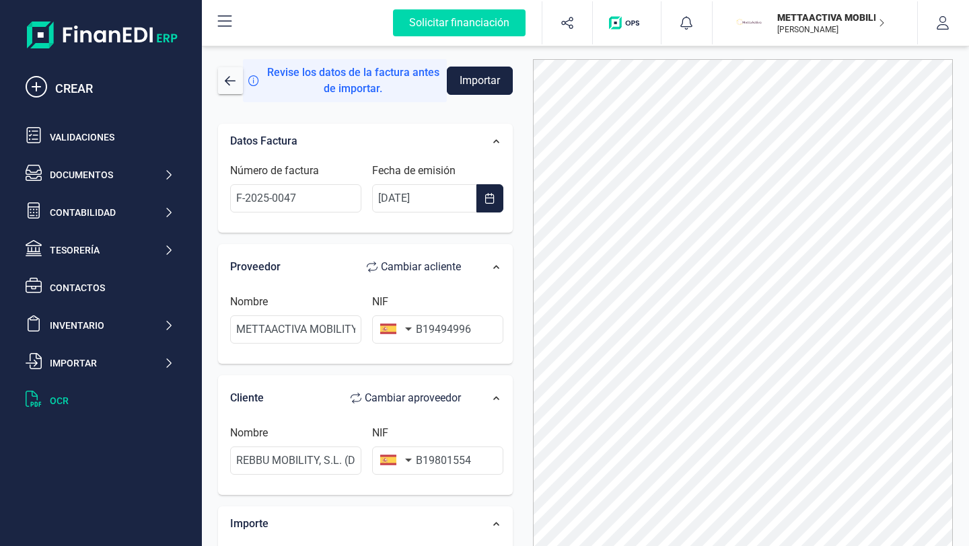
click at [474, 87] on button "Importar" at bounding box center [479, 81] width 65 height 28
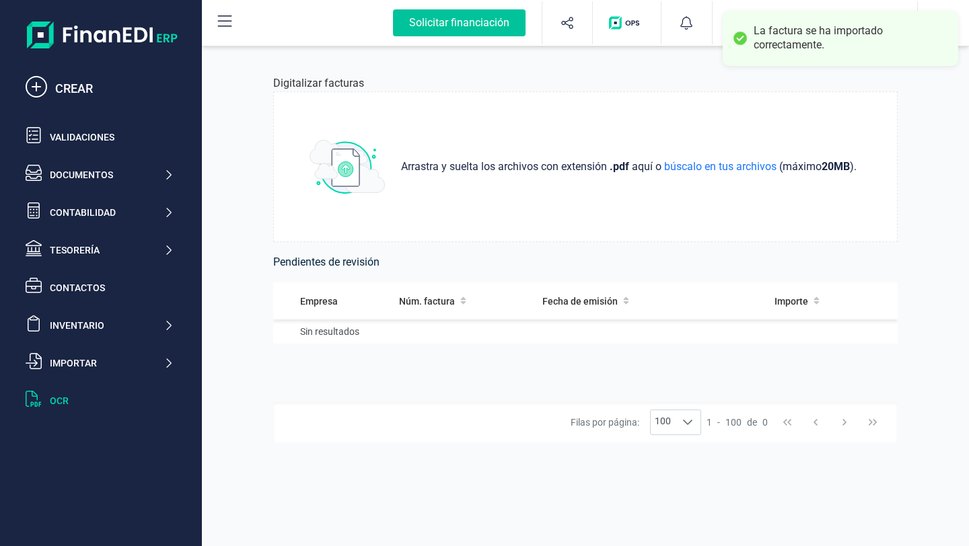
click at [466, 28] on div "Solicitar financiación" at bounding box center [459, 22] width 133 height 27
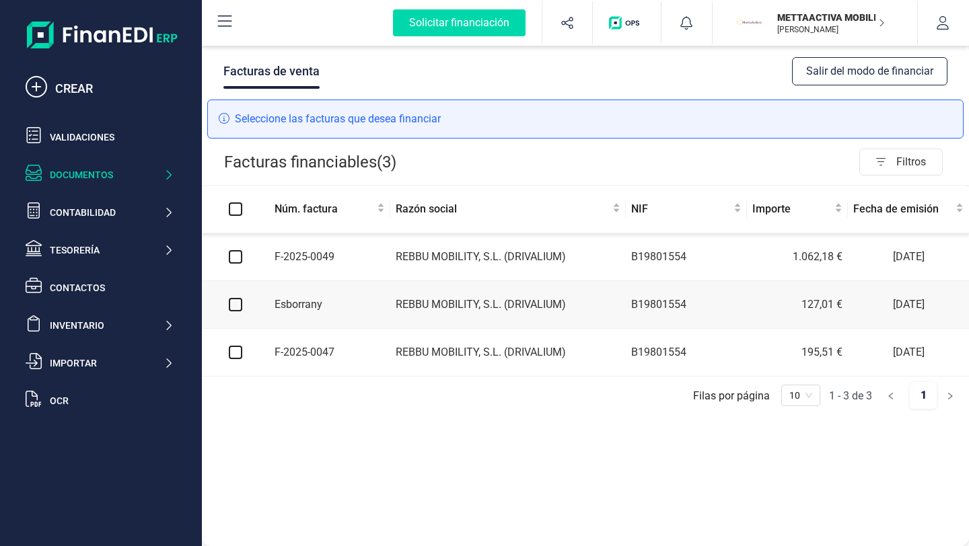
click at [235, 212] on input "Select all" at bounding box center [235, 209] width 13 height 13
checkbox input "true"
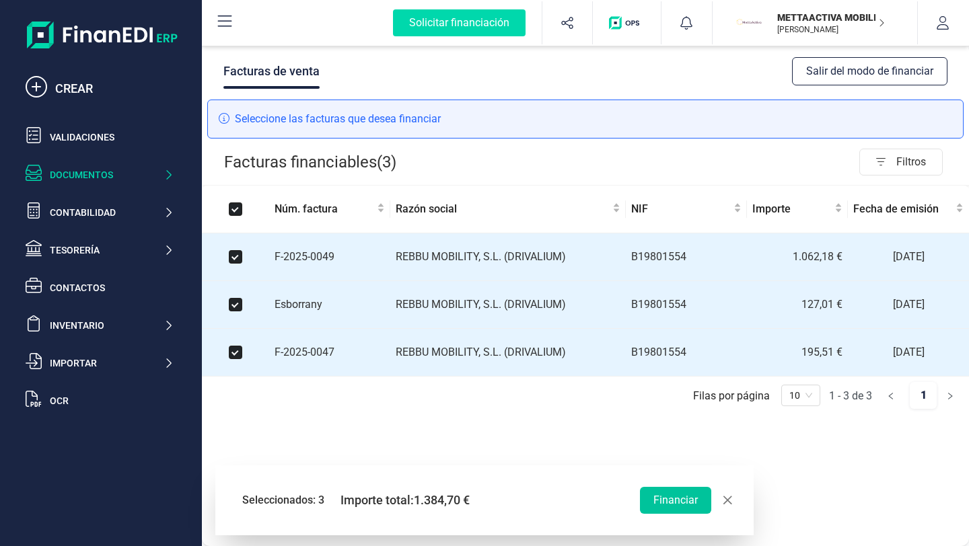
click at [671, 505] on button "Financiar" at bounding box center [675, 500] width 71 height 27
